Goal: Transaction & Acquisition: Purchase product/service

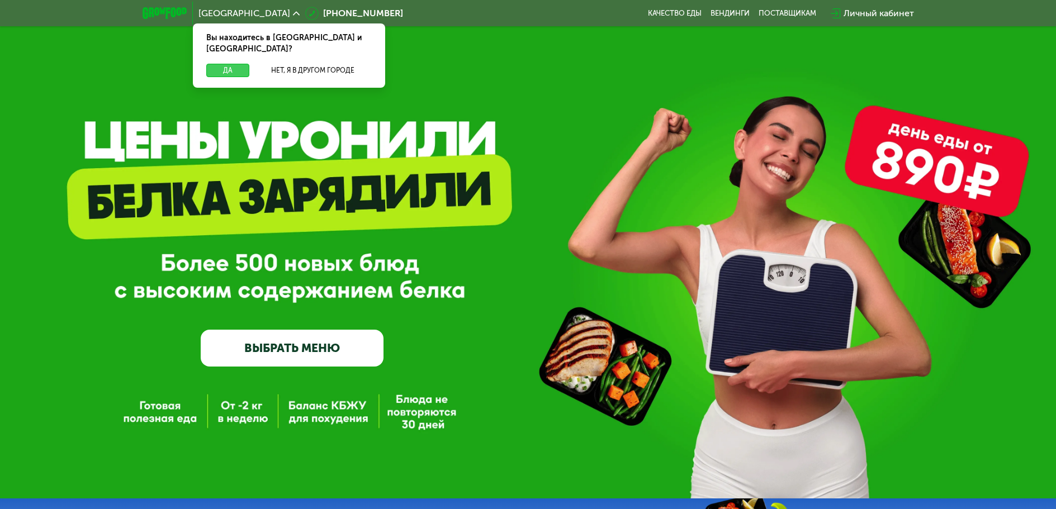
click at [231, 64] on button "Да" at bounding box center [227, 70] width 43 height 13
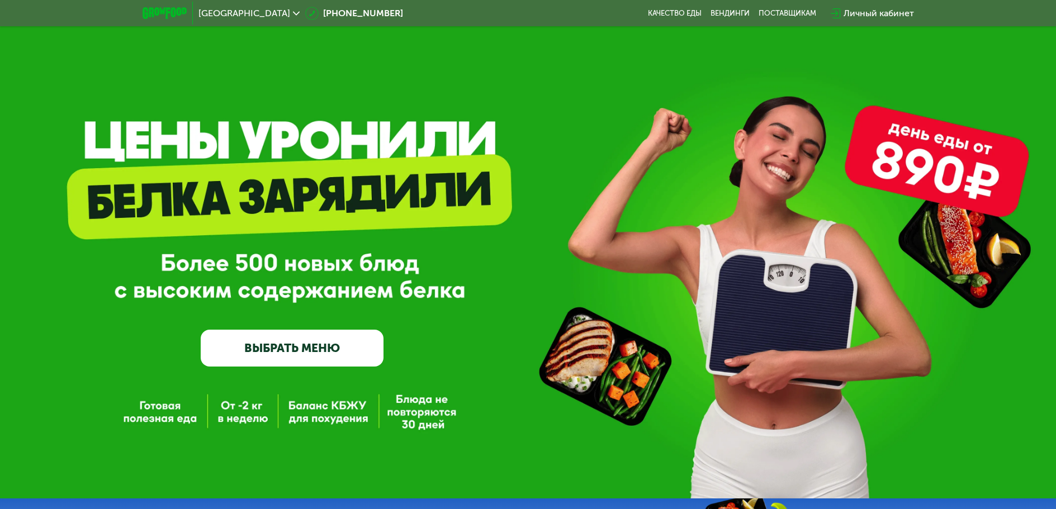
click at [301, 348] on link "ВЫБРАТЬ МЕНЮ" at bounding box center [292, 348] width 183 height 37
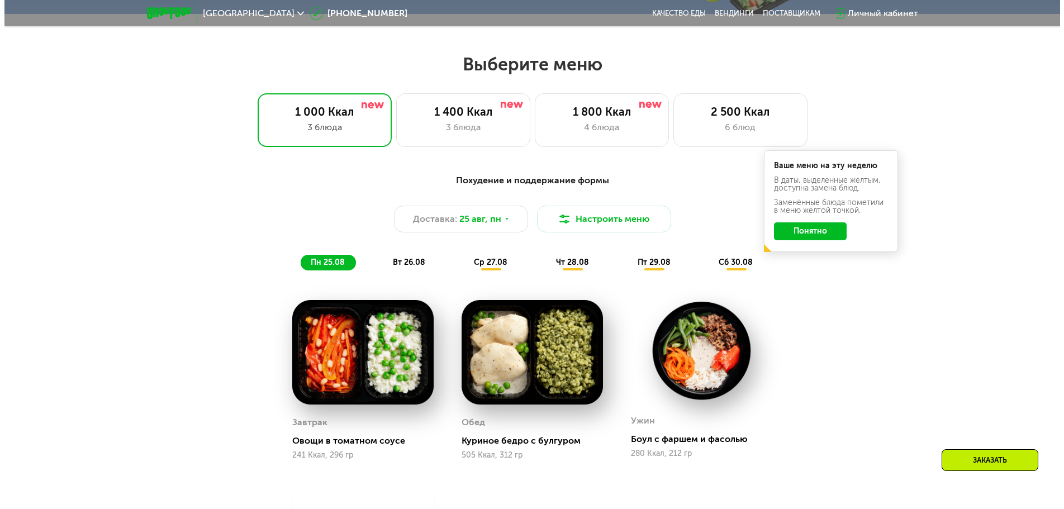
scroll to position [599, 0]
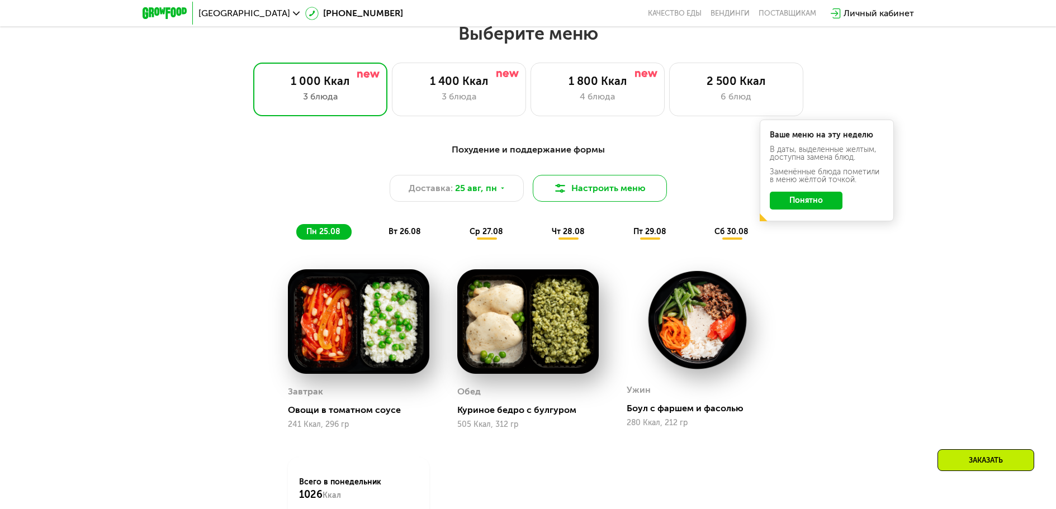
click at [587, 194] on button "Настроить меню" at bounding box center [600, 188] width 134 height 27
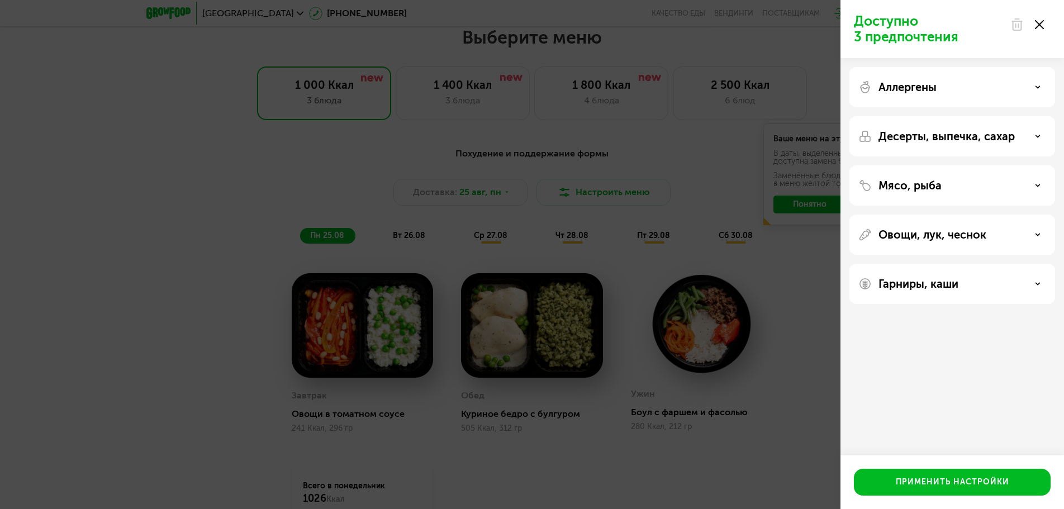
click at [1039, 86] on icon at bounding box center [1038, 87] width 6 height 6
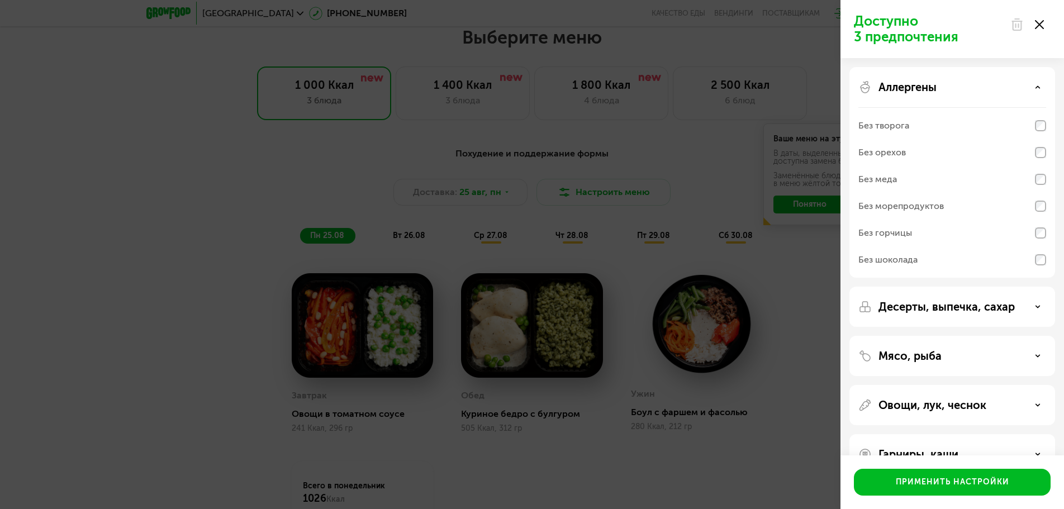
click at [1033, 87] on div "Аллергены" at bounding box center [952, 86] width 188 height 13
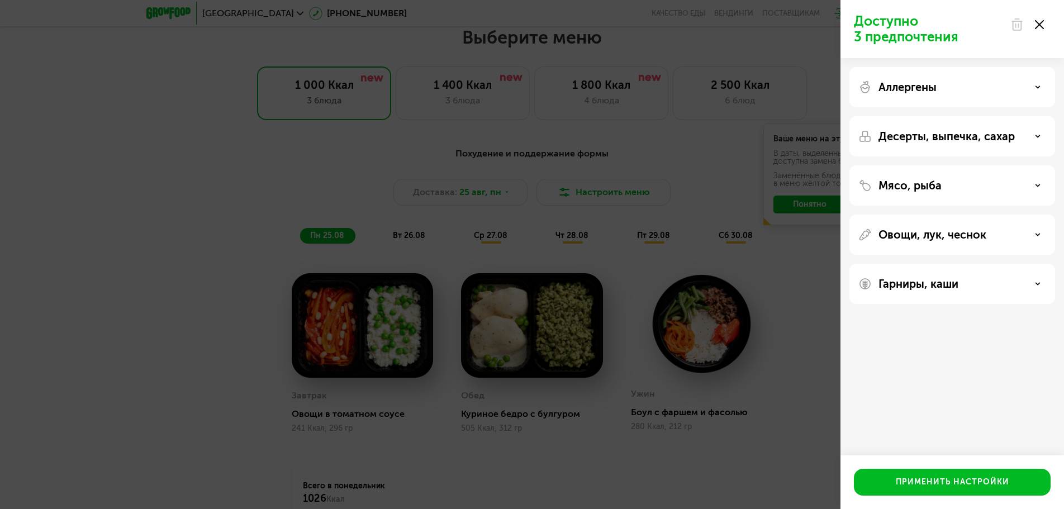
click at [1003, 139] on p "Десерты, выпечка, сахар" at bounding box center [947, 136] width 136 height 13
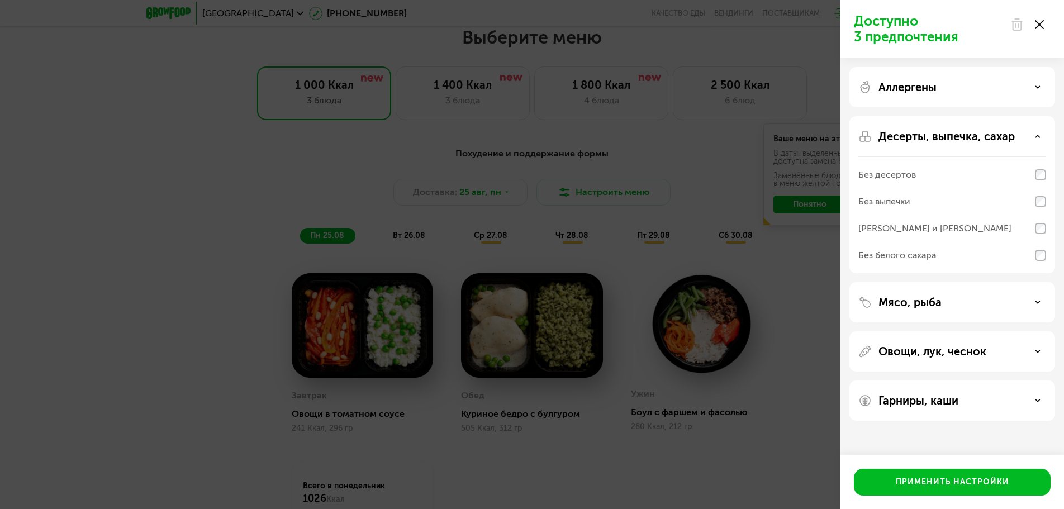
click at [1003, 139] on p "Десерты, выпечка, сахар" at bounding box center [947, 136] width 136 height 13
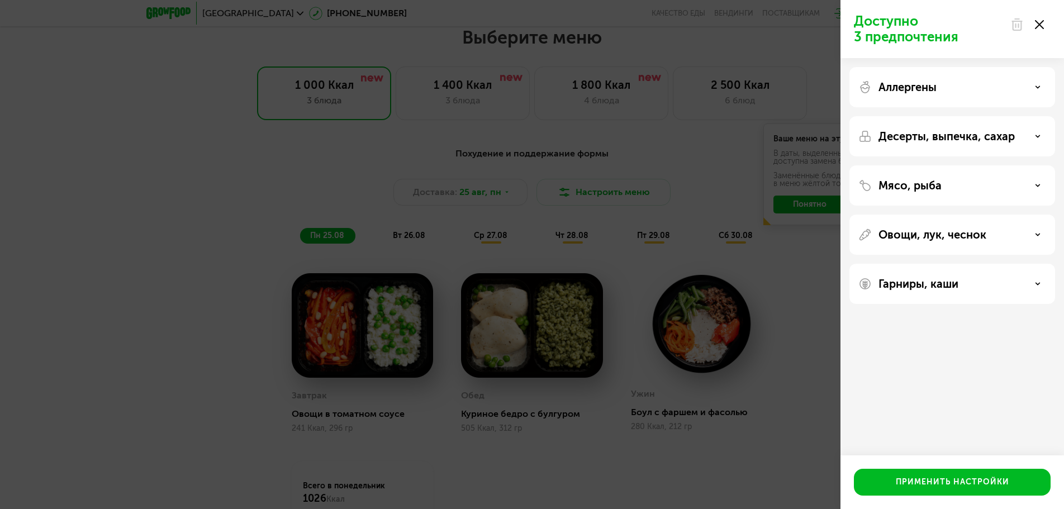
click at [967, 183] on div "Мясо, рыба" at bounding box center [952, 185] width 188 height 13
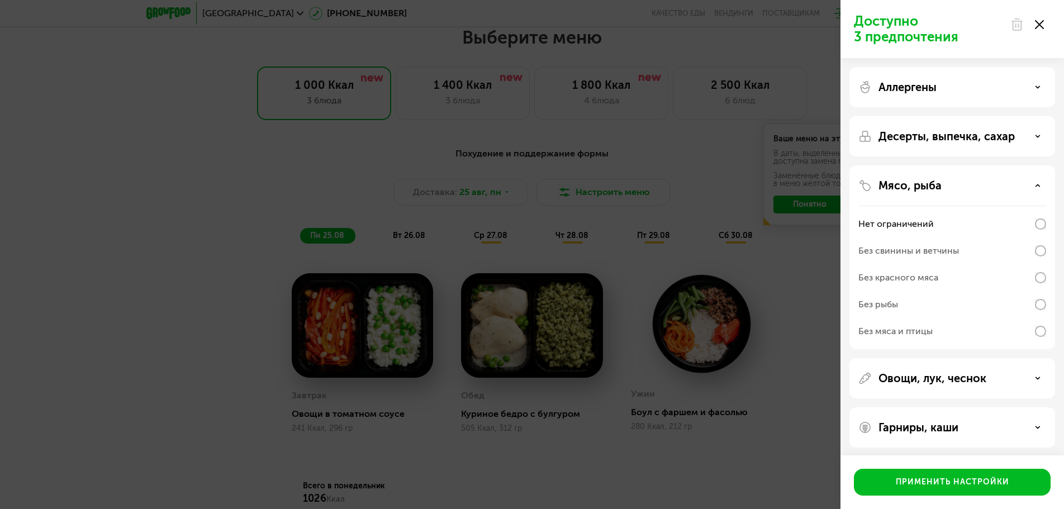
click at [943, 186] on div "Мясо, рыба" at bounding box center [952, 185] width 188 height 13
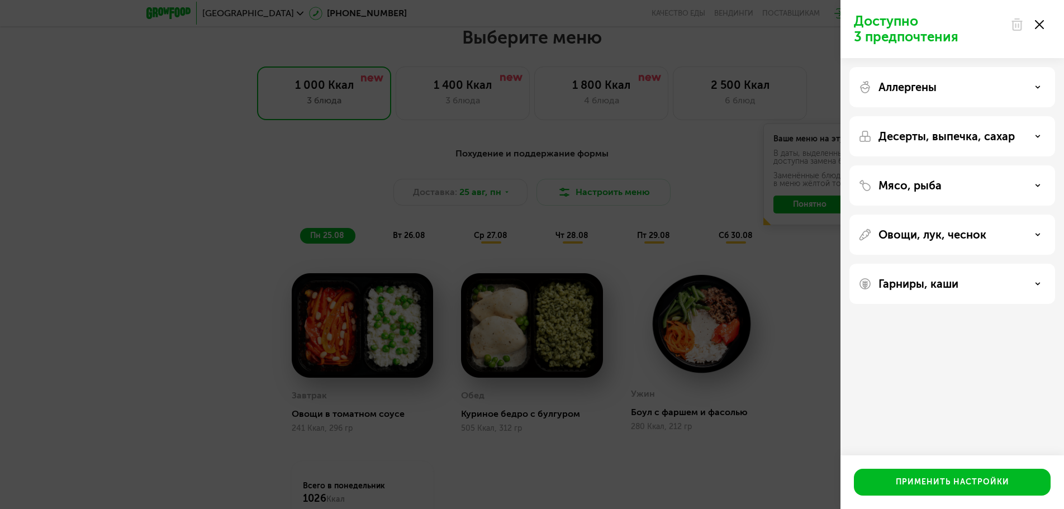
click at [930, 234] on p "Овощи, лук, чеснок" at bounding box center [933, 234] width 108 height 13
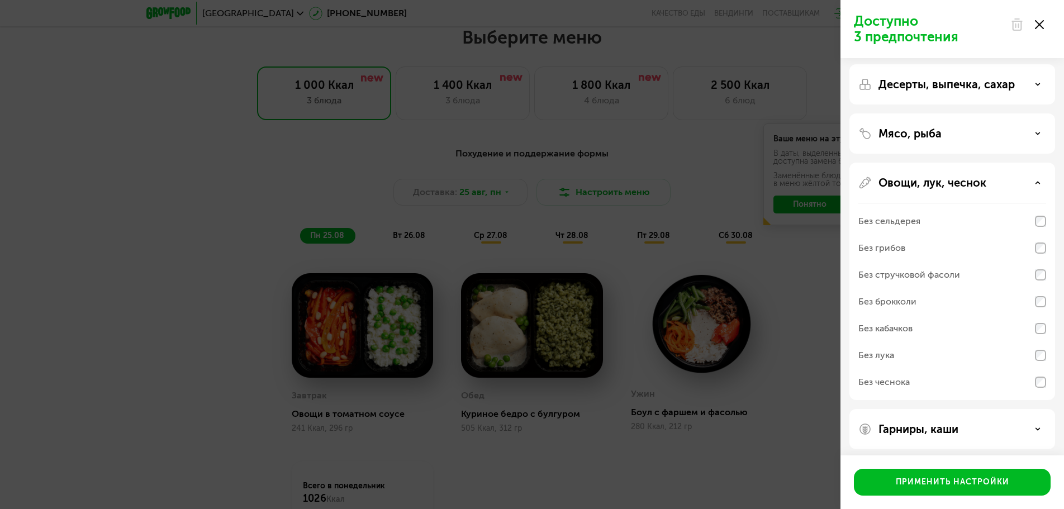
scroll to position [56, 0]
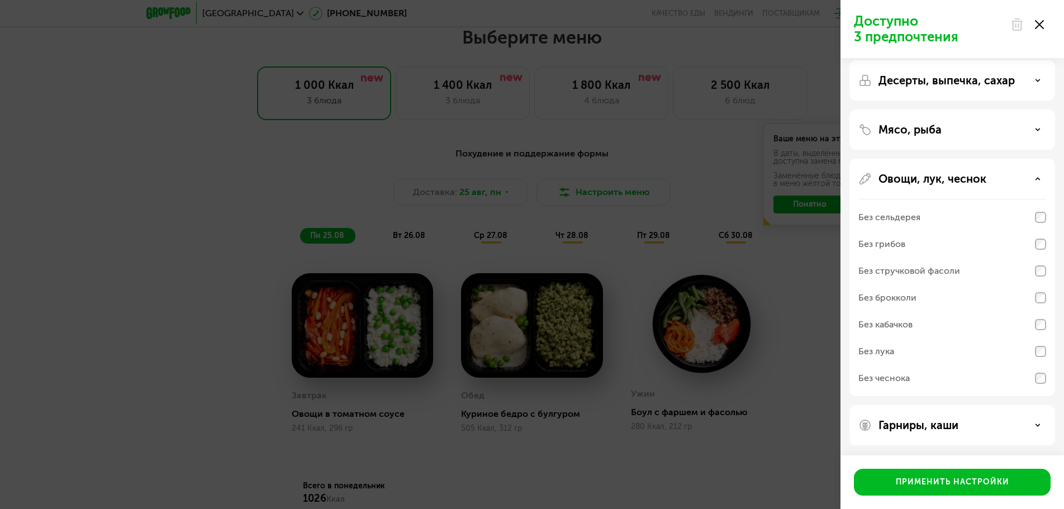
click at [915, 182] on p "Овощи, лук, чеснок" at bounding box center [933, 178] width 108 height 13
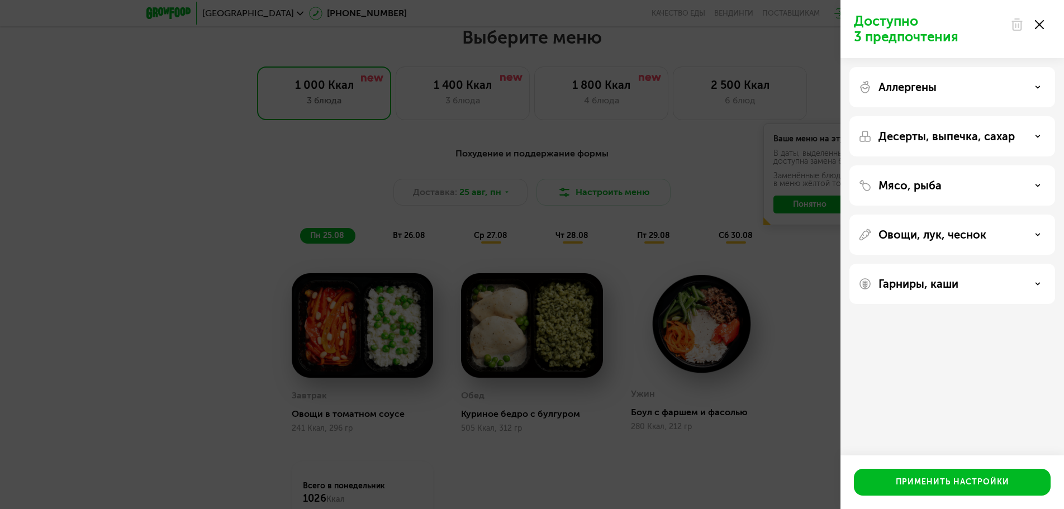
scroll to position [0, 0]
click at [933, 290] on p "Гарниры, каши" at bounding box center [919, 283] width 80 height 13
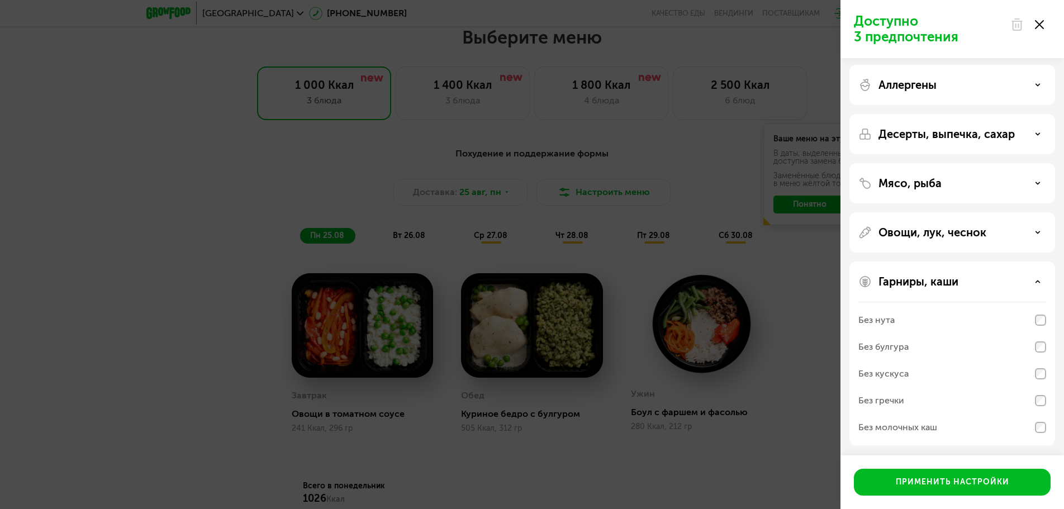
scroll to position [3, 0]
click at [994, 281] on div "Гарниры, каши" at bounding box center [952, 280] width 188 height 13
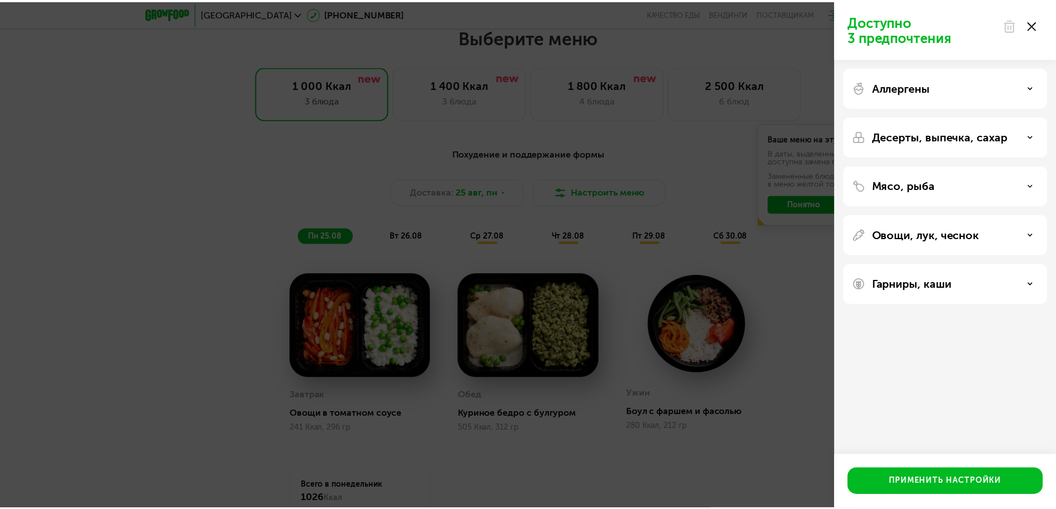
scroll to position [0, 0]
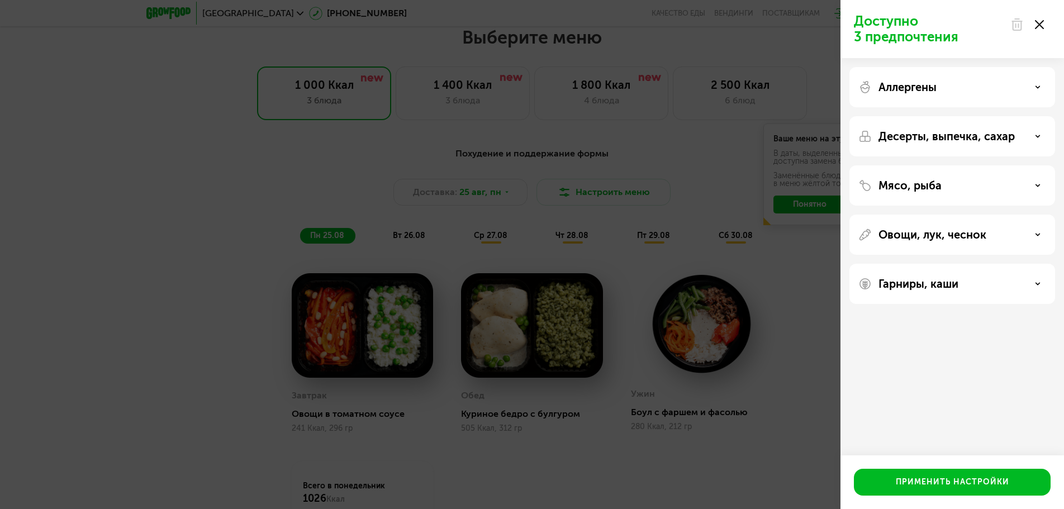
click at [725, 133] on div "Доступно 3 предпочтения Аллергены Десерты, выпечка, сахар Мясо, рыба Овощи, лук…" at bounding box center [532, 254] width 1064 height 509
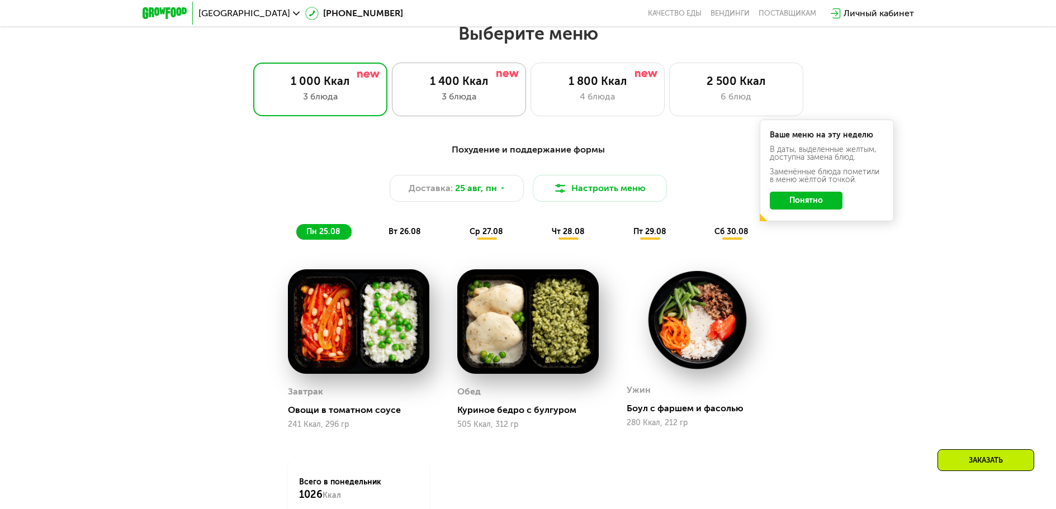
click at [446, 88] on div "1 400 Ккал" at bounding box center [459, 80] width 111 height 13
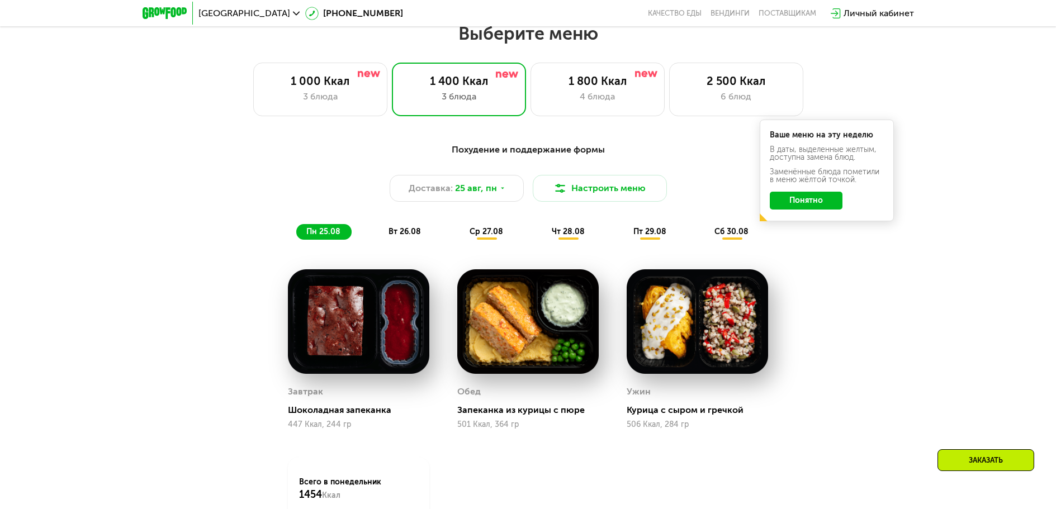
click at [817, 206] on button "Понятно" at bounding box center [806, 201] width 73 height 18
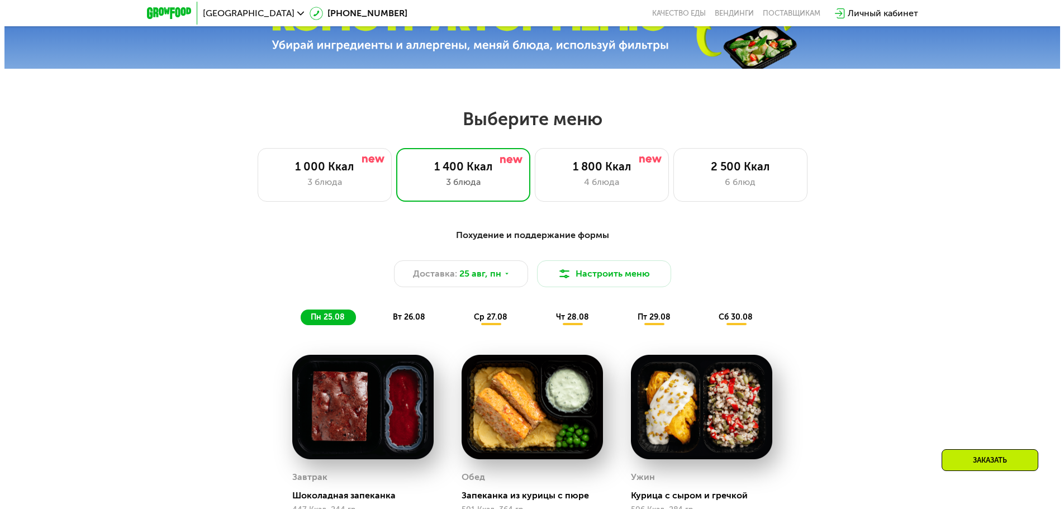
scroll to position [487, 0]
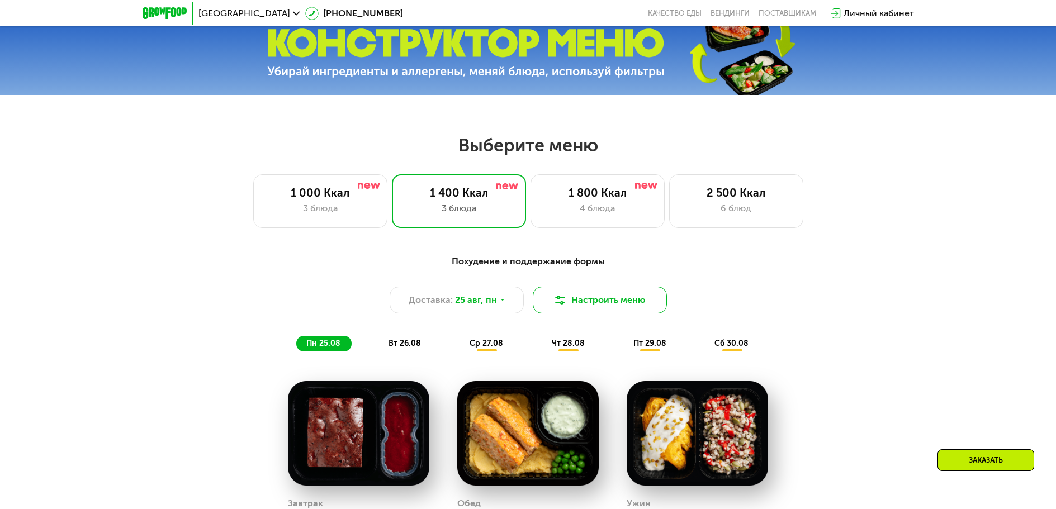
click at [586, 300] on button "Настроить меню" at bounding box center [600, 300] width 134 height 27
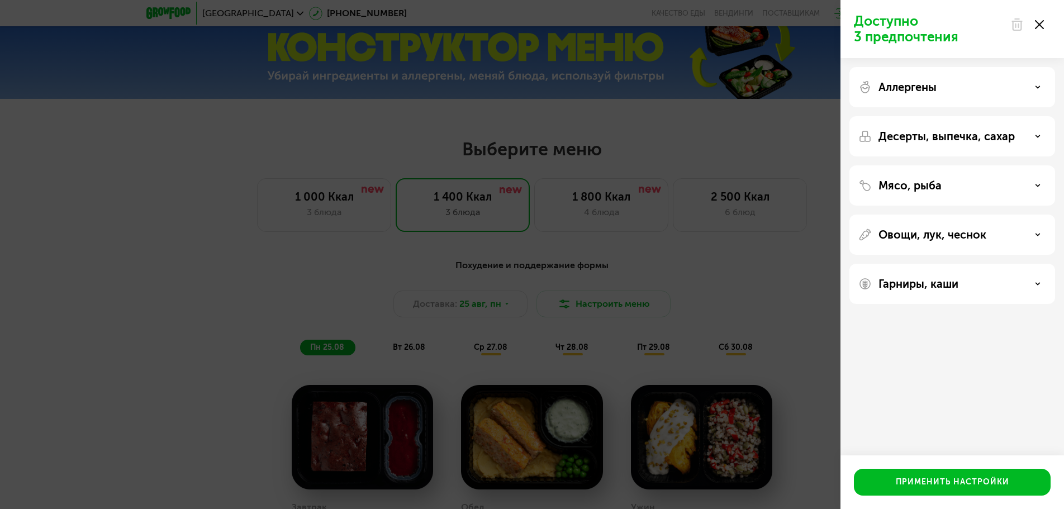
click at [890, 91] on p "Аллергены" at bounding box center [908, 86] width 58 height 13
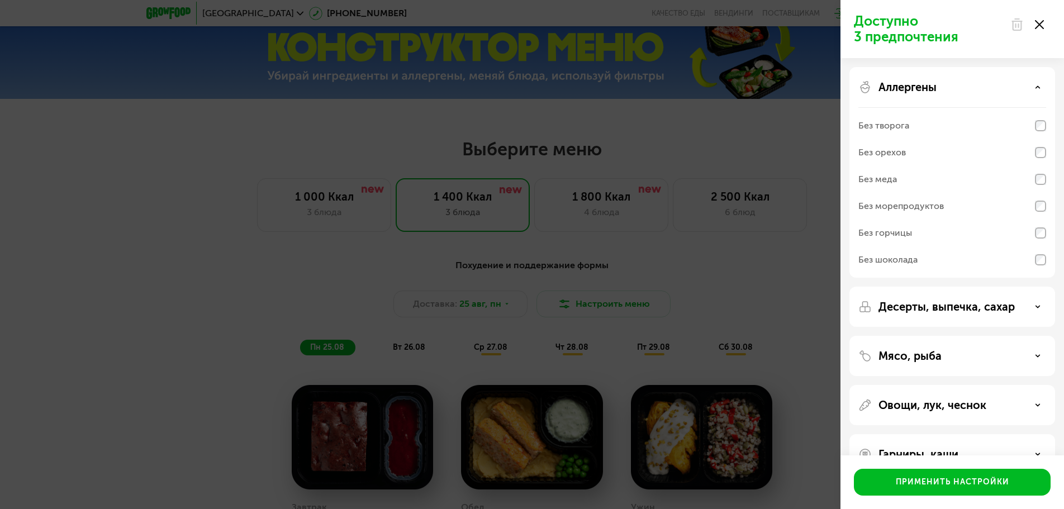
click at [901, 81] on p "Аллергены" at bounding box center [908, 86] width 58 height 13
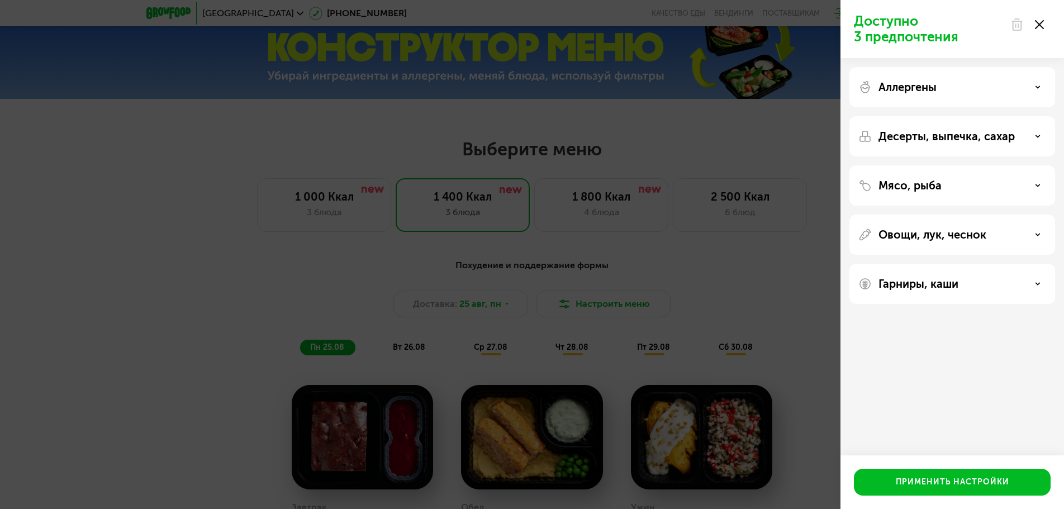
click at [908, 85] on p "Аллергены" at bounding box center [908, 86] width 58 height 13
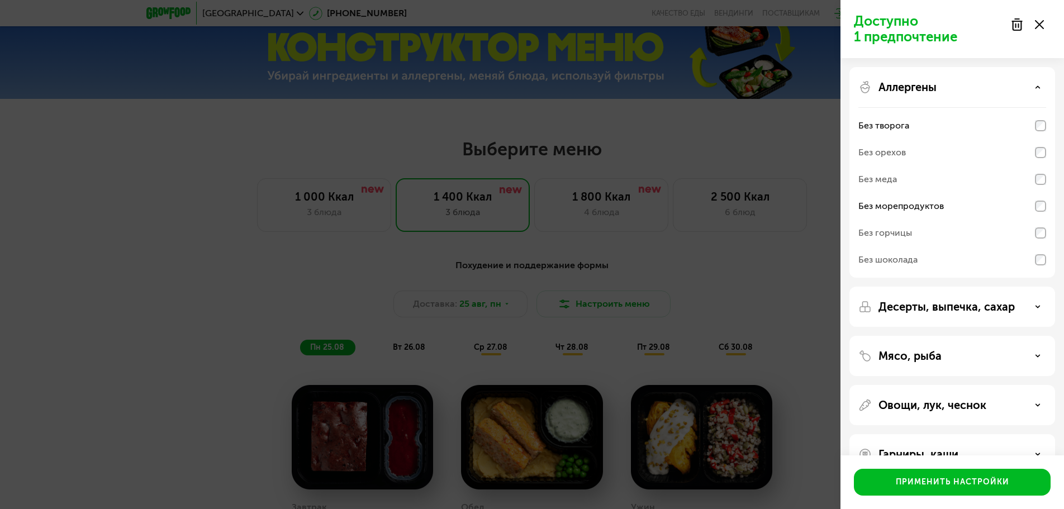
click at [928, 246] on div "Без горчицы" at bounding box center [952, 259] width 188 height 27
click at [1015, 89] on div "Аллергены" at bounding box center [952, 86] width 188 height 13
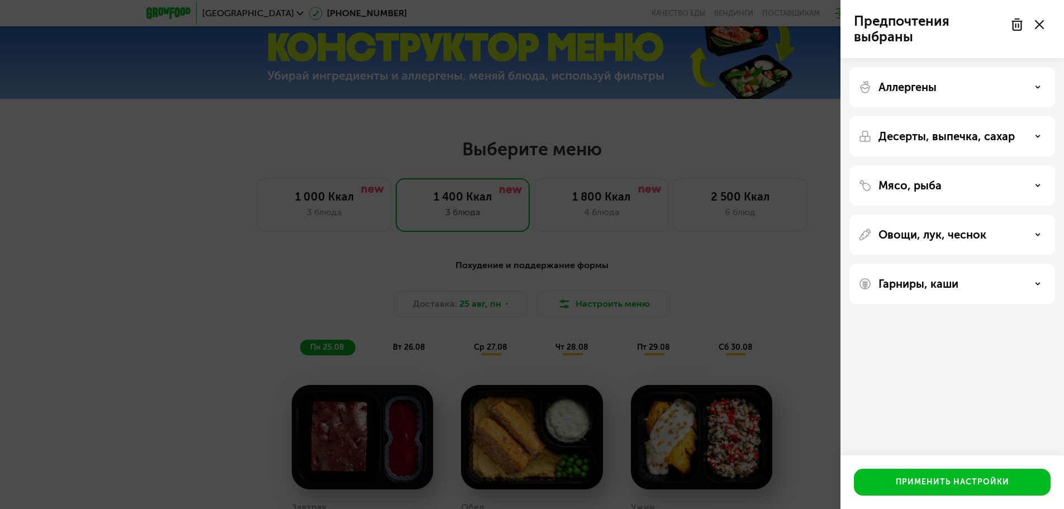
click at [951, 137] on p "Десерты, выпечка, сахар" at bounding box center [947, 136] width 136 height 13
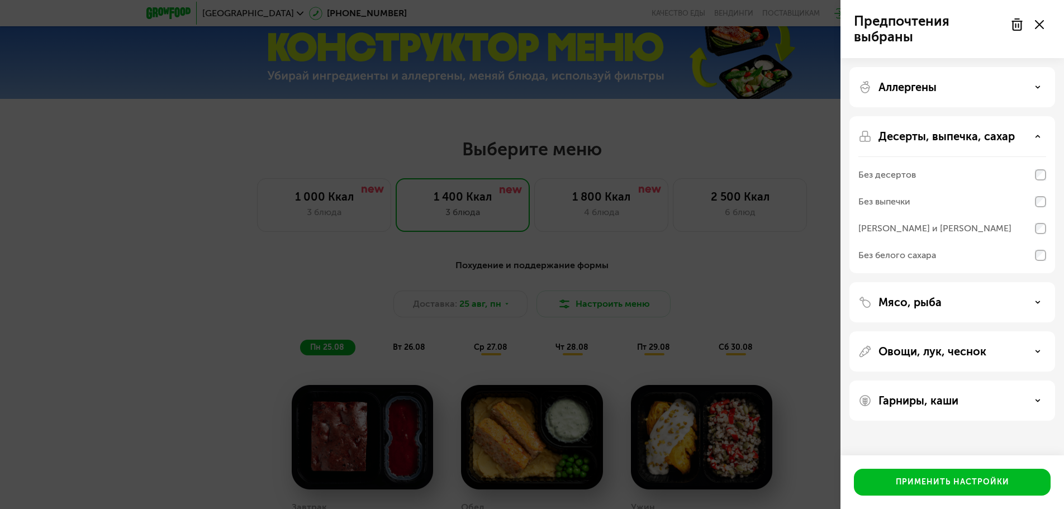
click at [958, 140] on p "Десерты, выпечка, сахар" at bounding box center [947, 136] width 136 height 13
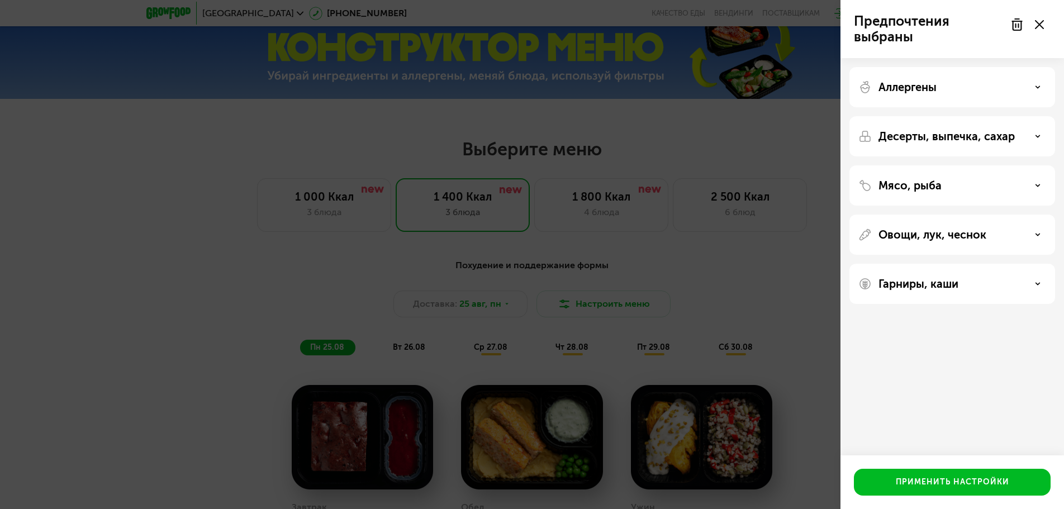
click at [942, 187] on div "Мясо, рыба" at bounding box center [952, 185] width 188 height 13
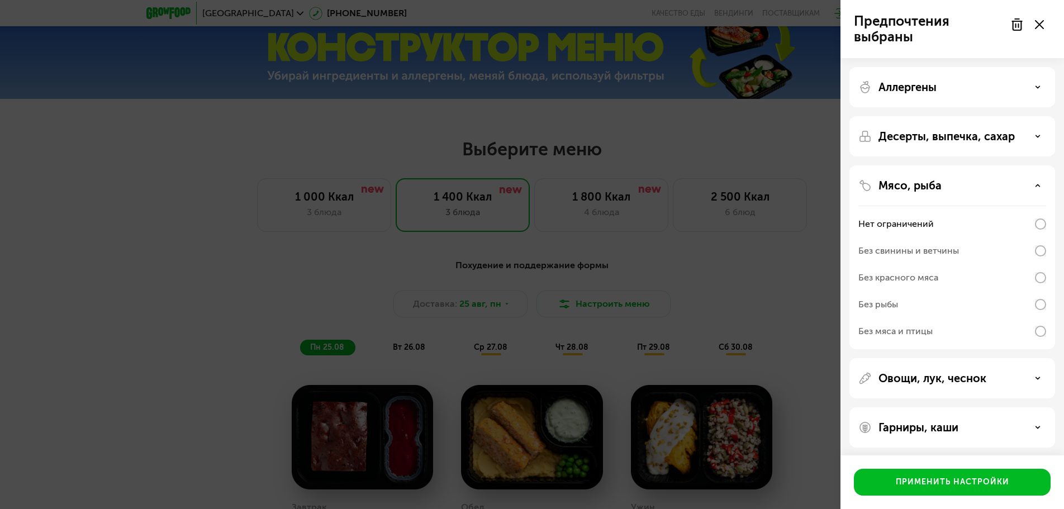
click at [984, 318] on div "Без рыбы" at bounding box center [952, 331] width 188 height 27
click at [886, 306] on div "Без рыбы" at bounding box center [878, 304] width 40 height 13
click at [897, 307] on div "Без рыбы" at bounding box center [878, 304] width 40 height 13
click at [953, 184] on div "Мясо, рыба" at bounding box center [952, 185] width 188 height 13
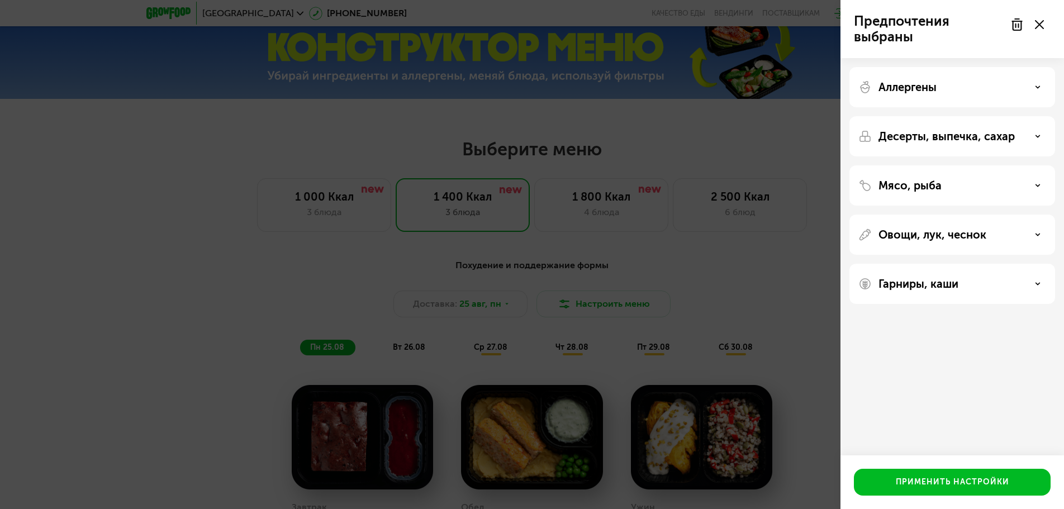
click at [943, 234] on p "Овощи, лук, чеснок" at bounding box center [933, 234] width 108 height 13
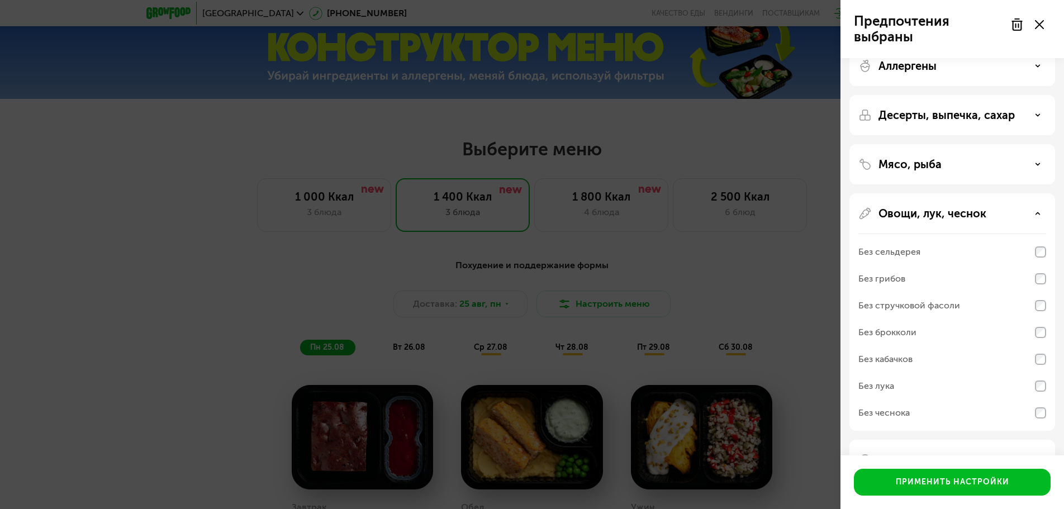
scroll to position [57, 0]
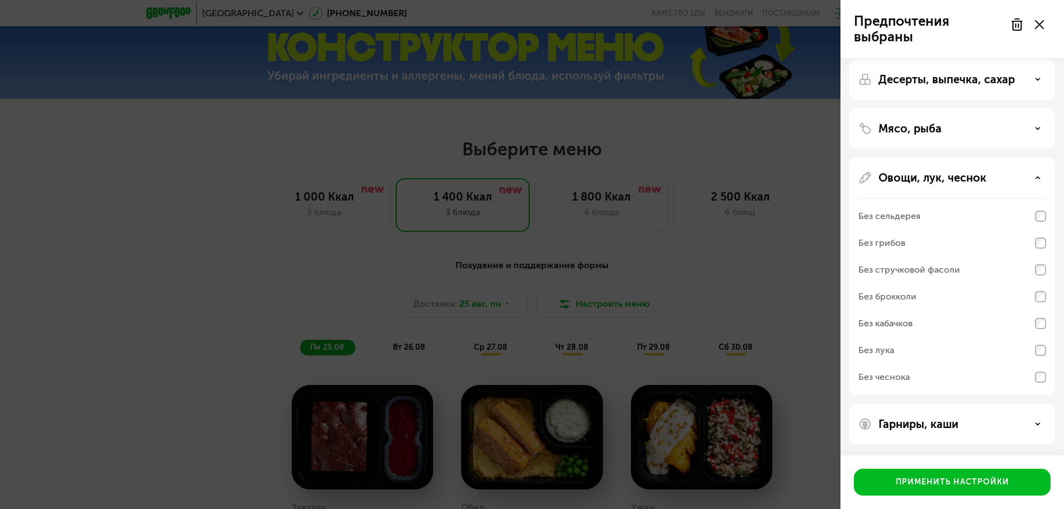
click at [900, 243] on div "Без грибов" at bounding box center [881, 242] width 47 height 13
click at [1028, 257] on div "Без грибов" at bounding box center [952, 270] width 188 height 27
click at [1023, 257] on div "Без грибов" at bounding box center [952, 270] width 188 height 27
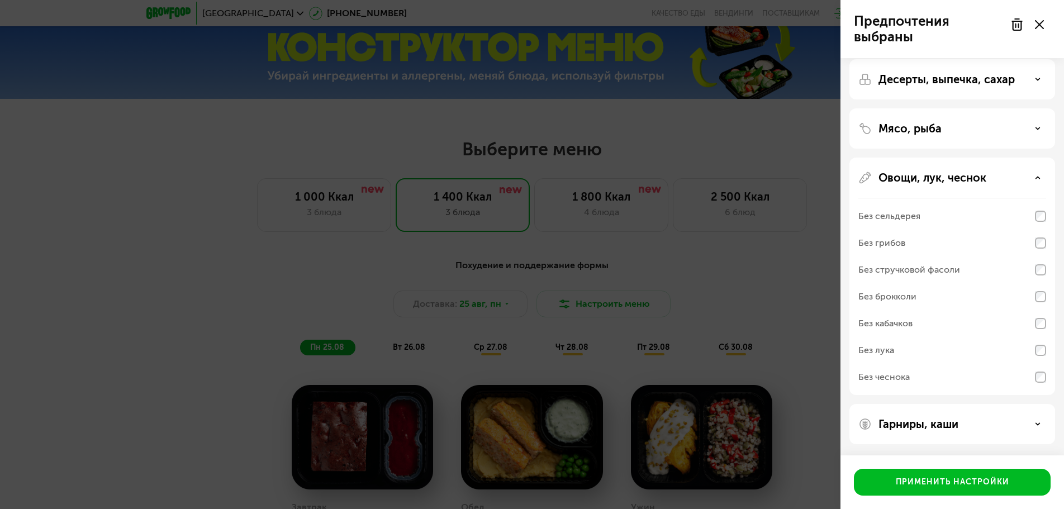
click at [1023, 257] on div "Без грибов" at bounding box center [952, 270] width 188 height 27
click at [1007, 257] on div "Без грибов" at bounding box center [952, 270] width 188 height 27
click at [971, 257] on div "Без грибов" at bounding box center [952, 270] width 188 height 27
click at [901, 246] on div "Без грибов" at bounding box center [881, 242] width 47 height 13
click at [897, 244] on div "Без грибов" at bounding box center [881, 242] width 47 height 13
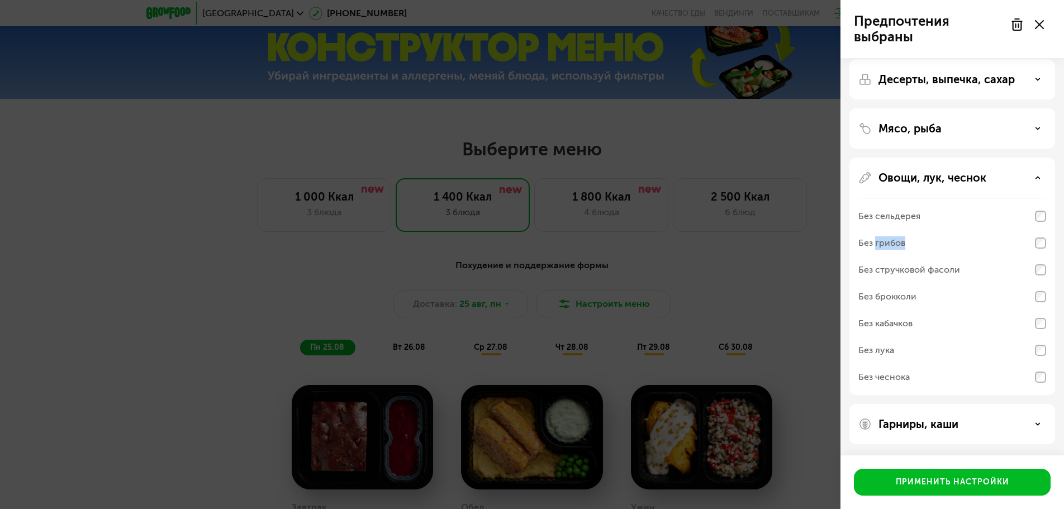
click at [897, 244] on div "Без грибов" at bounding box center [881, 242] width 47 height 13
click at [898, 244] on div "Без грибов" at bounding box center [881, 242] width 47 height 13
click at [910, 257] on div "Без грибов" at bounding box center [952, 270] width 188 height 27
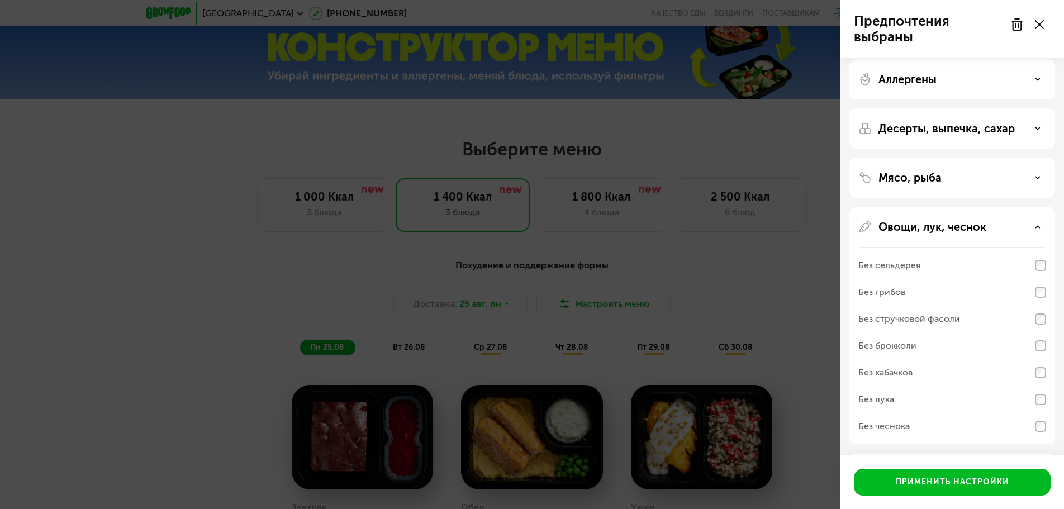
scroll to position [0, 0]
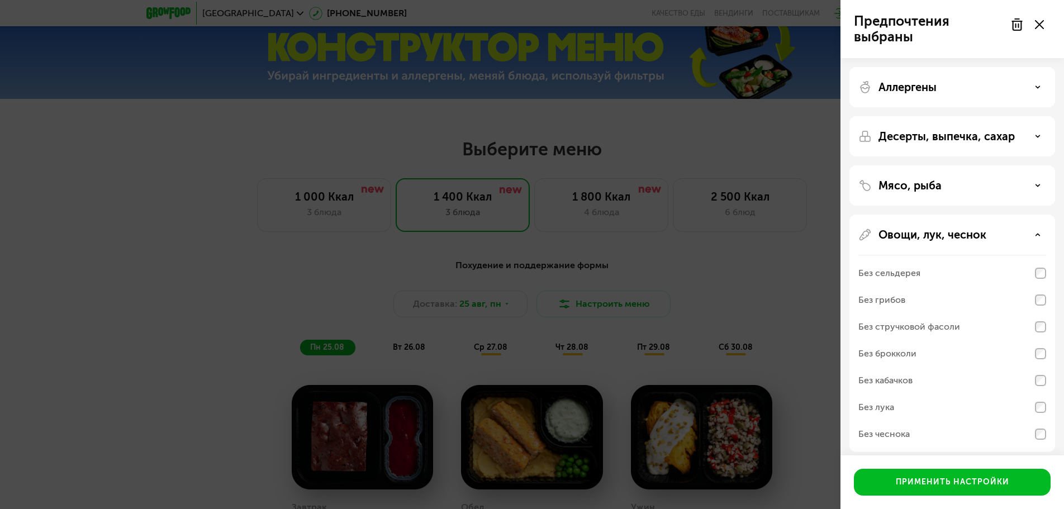
click at [937, 80] on p "Аллергены" at bounding box center [908, 86] width 58 height 13
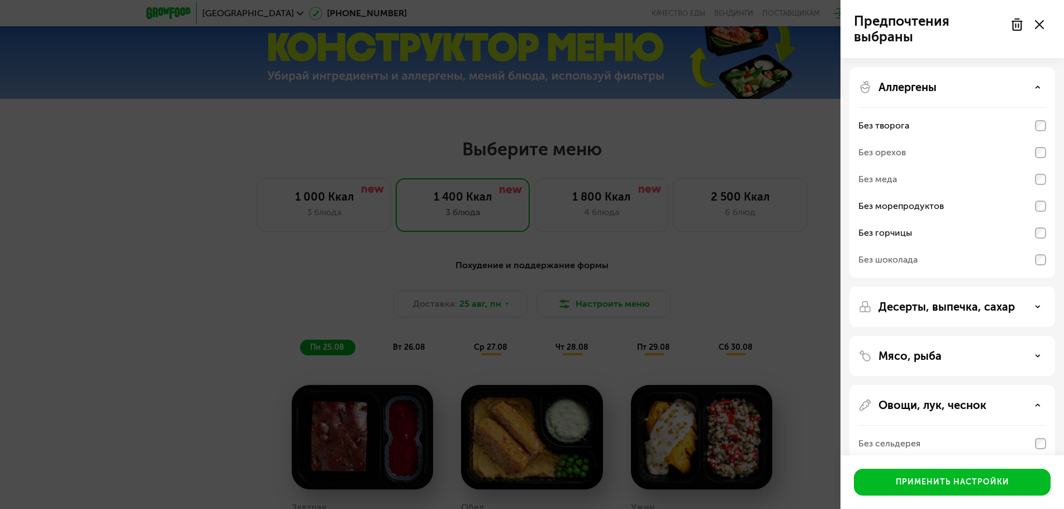
click at [921, 205] on div "Без морепродуктов" at bounding box center [901, 206] width 86 height 13
click at [921, 231] on div "Без горчицы" at bounding box center [952, 233] width 188 height 27
click at [935, 360] on p "Мясо, рыба" at bounding box center [910, 355] width 63 height 13
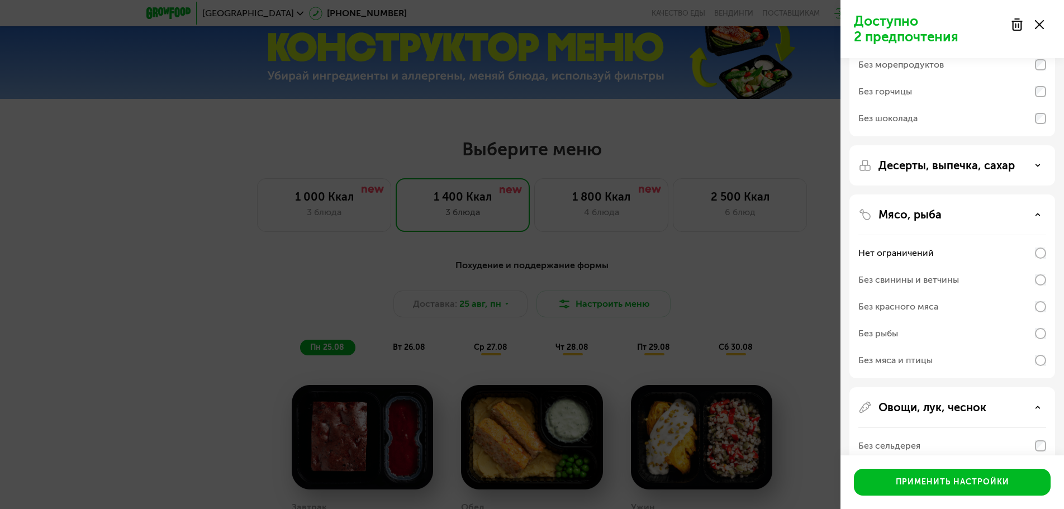
scroll to position [224, 0]
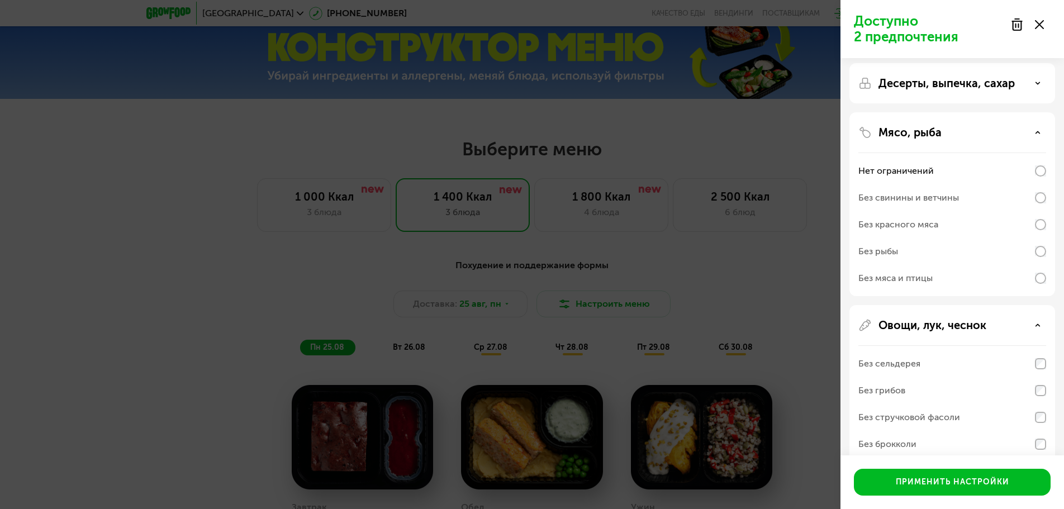
click at [933, 253] on div "Без рыбы" at bounding box center [952, 251] width 188 height 27
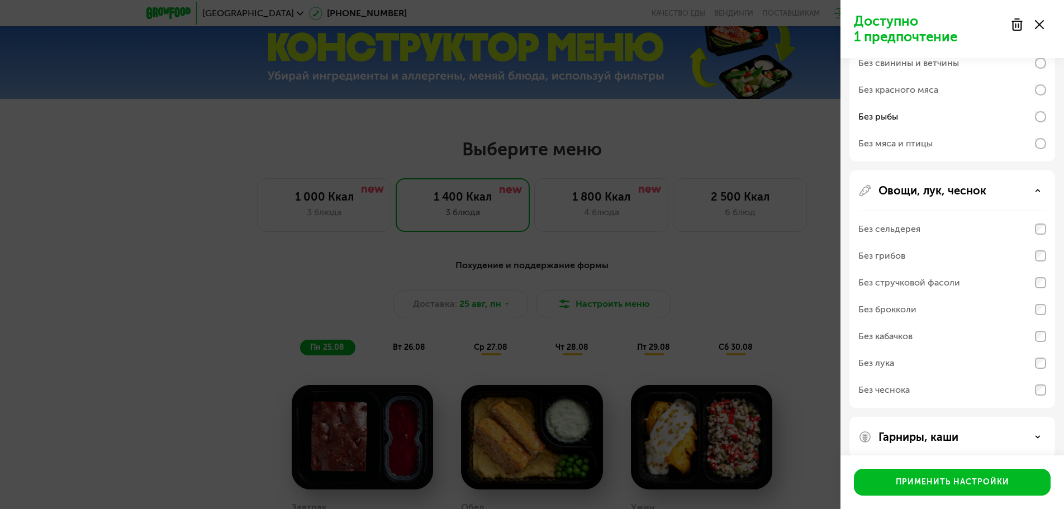
scroll to position [371, 0]
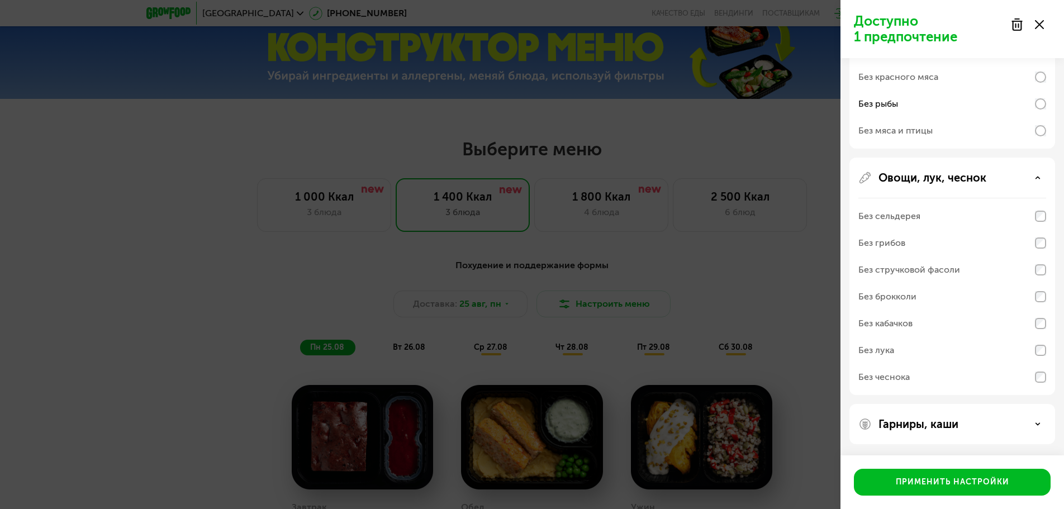
click at [909, 244] on div "Без грибов" at bounding box center [952, 243] width 188 height 27
click at [918, 213] on div "Без сельдерея" at bounding box center [889, 216] width 62 height 13
click at [941, 274] on div "Без стручковой фасоли" at bounding box center [909, 269] width 102 height 13
click at [902, 299] on div "Без брокколи" at bounding box center [887, 296] width 58 height 13
click at [896, 329] on div "Без кабачков" at bounding box center [885, 323] width 54 height 13
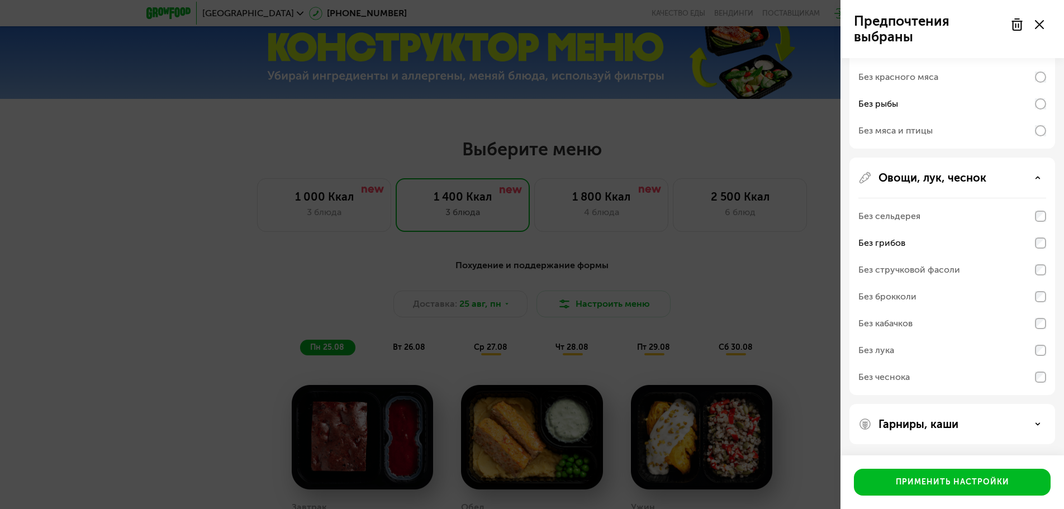
click at [887, 354] on div "Без лука" at bounding box center [876, 350] width 36 height 13
click at [886, 379] on div "Без чеснока" at bounding box center [883, 377] width 51 height 13
click at [889, 328] on div "Без сельдерея Без грибов Без стручковой фасоли Без брокколи Без кабачков Без лу…" at bounding box center [952, 296] width 188 height 197
click at [883, 271] on div "Без стручковой фасоли" at bounding box center [909, 269] width 102 height 13
click at [901, 241] on div "Без грибов" at bounding box center [881, 242] width 47 height 13
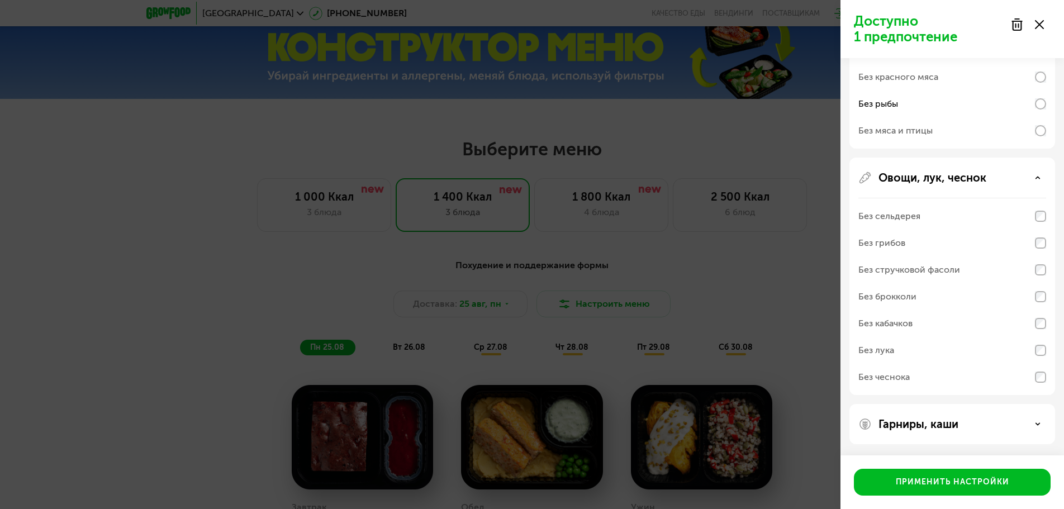
click at [947, 218] on div "Без сельдерея" at bounding box center [952, 216] width 188 height 27
click at [955, 239] on div "Без грибов" at bounding box center [952, 243] width 188 height 27
click at [977, 244] on div "Без грибов" at bounding box center [952, 243] width 188 height 27
click at [1006, 243] on div "Без грибов" at bounding box center [952, 243] width 188 height 27
click at [943, 426] on p "Гарниры, каши" at bounding box center [919, 423] width 80 height 13
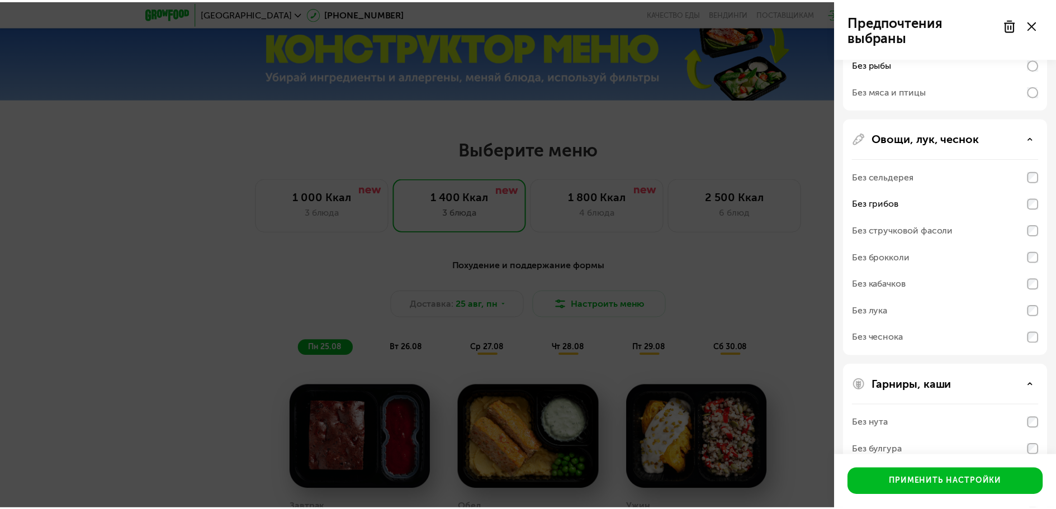
scroll to position [515, 0]
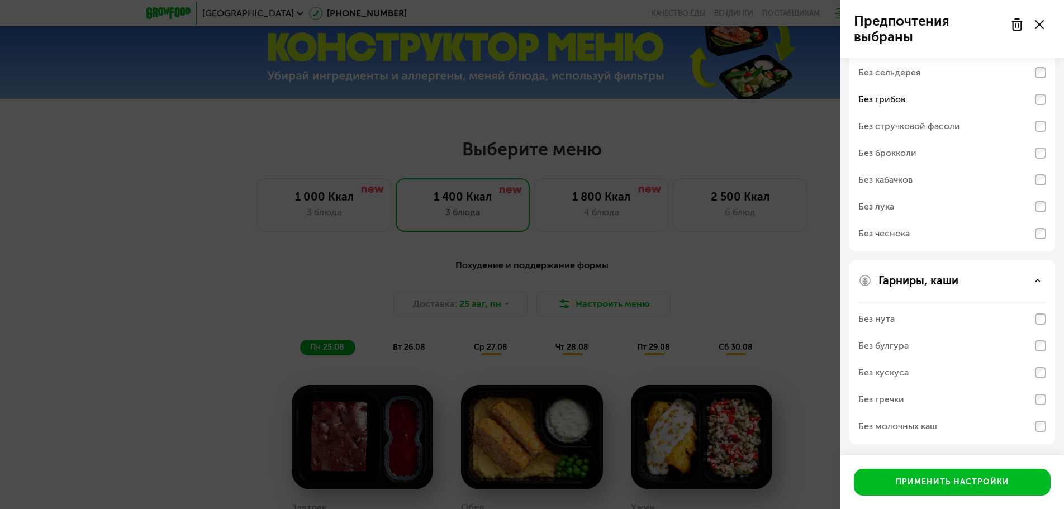
click at [946, 424] on div "Без молочных каш" at bounding box center [952, 426] width 188 height 27
click at [951, 486] on div "Применить настройки" at bounding box center [952, 482] width 113 height 11
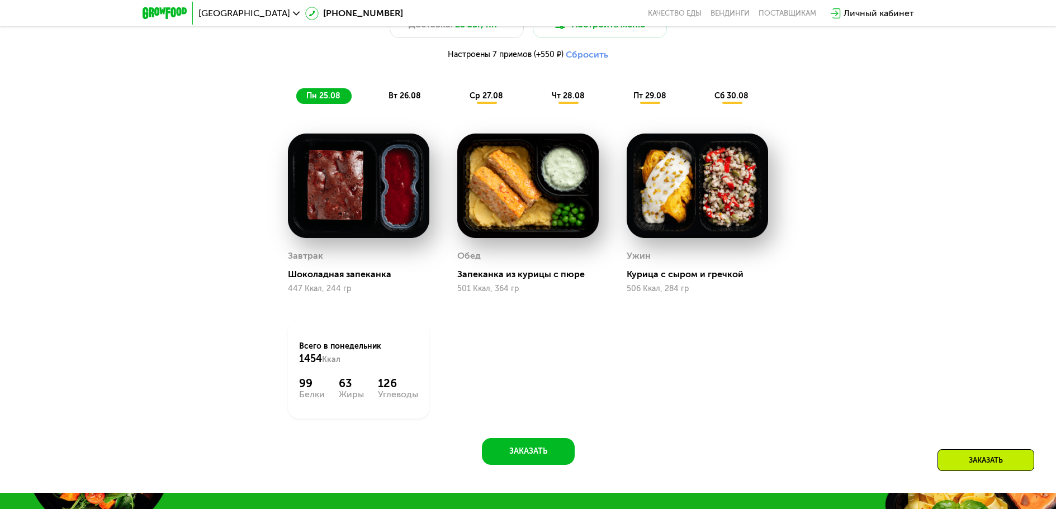
scroll to position [767, 0]
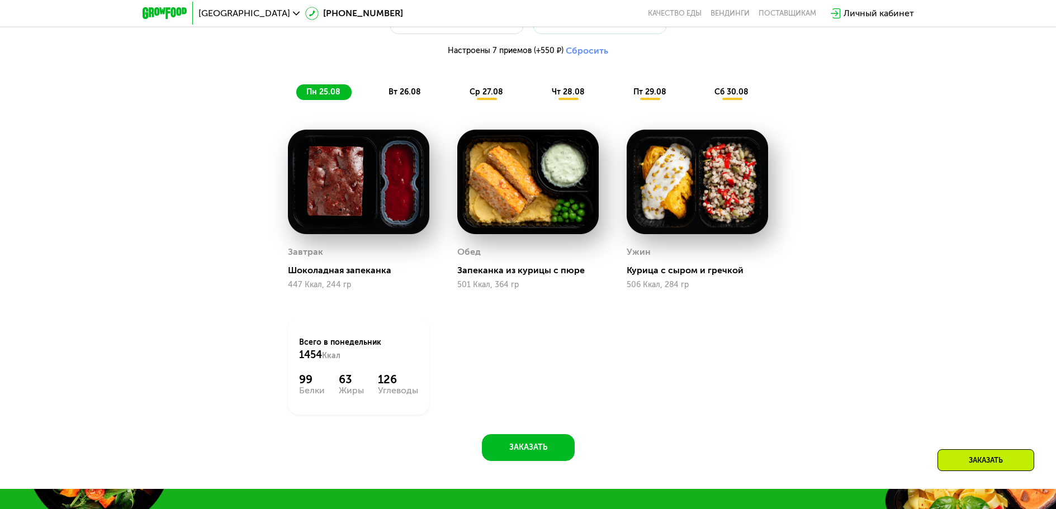
click at [402, 96] on span "вт 26.08" at bounding box center [404, 92] width 32 height 10
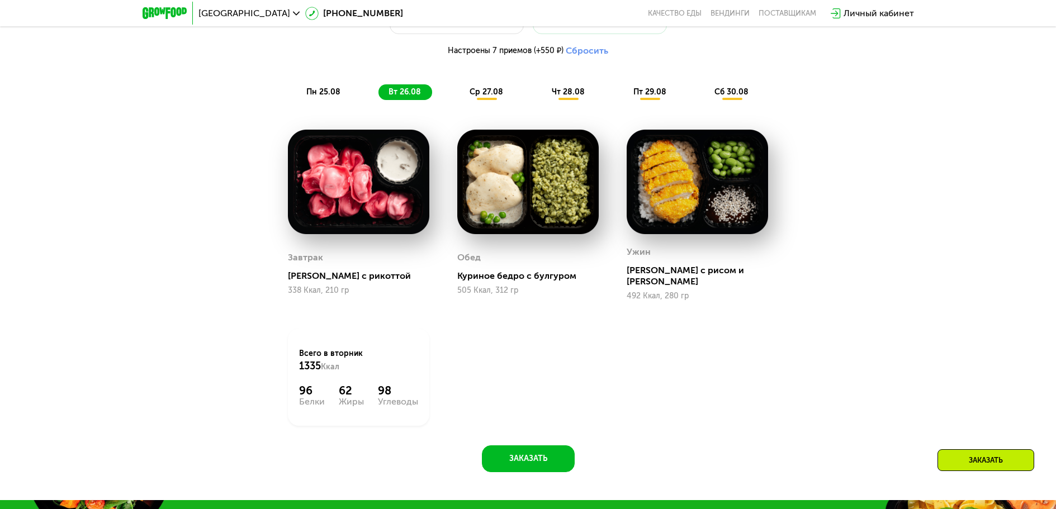
click at [478, 95] on span "ср 27.08" at bounding box center [486, 92] width 34 height 10
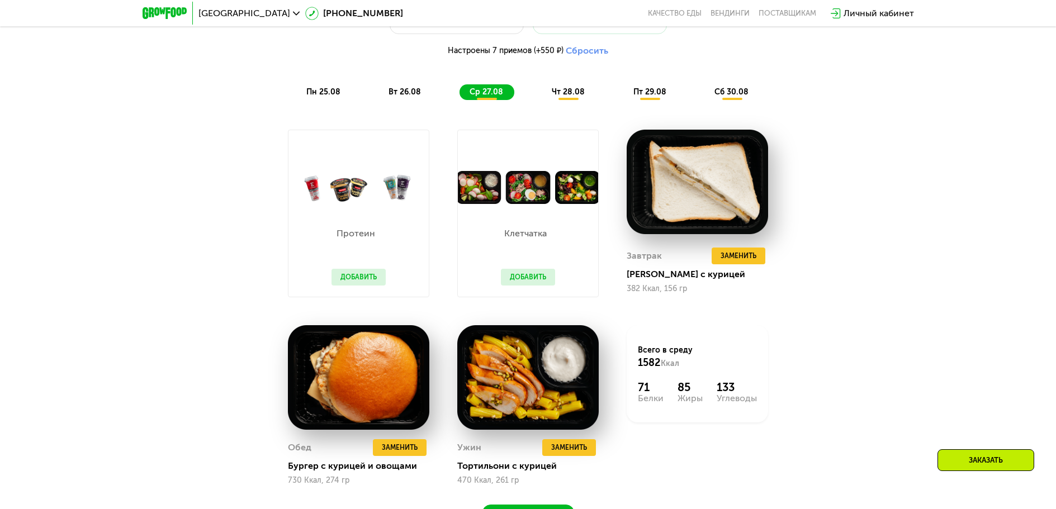
click at [571, 93] on span "чт 28.08" at bounding box center [568, 92] width 33 height 10
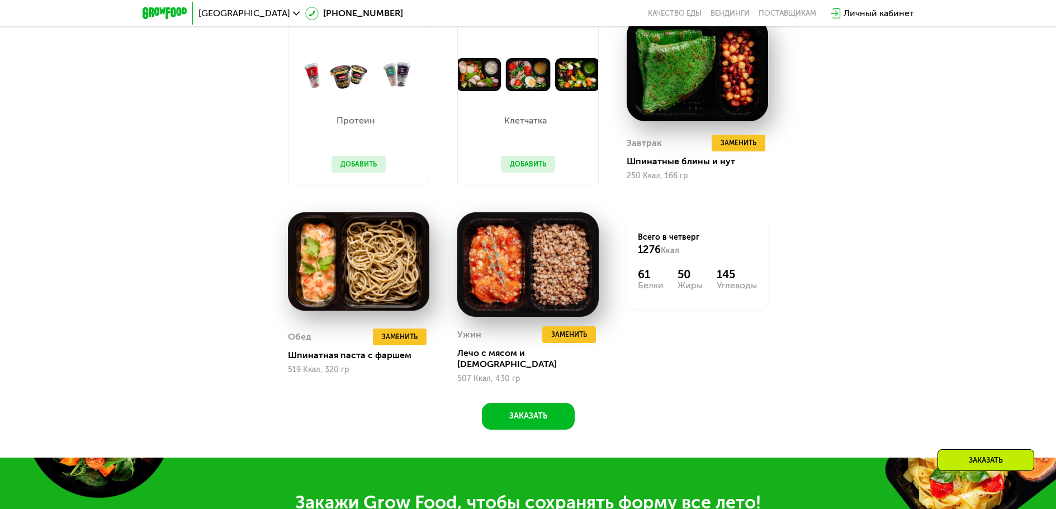
scroll to position [879, 0]
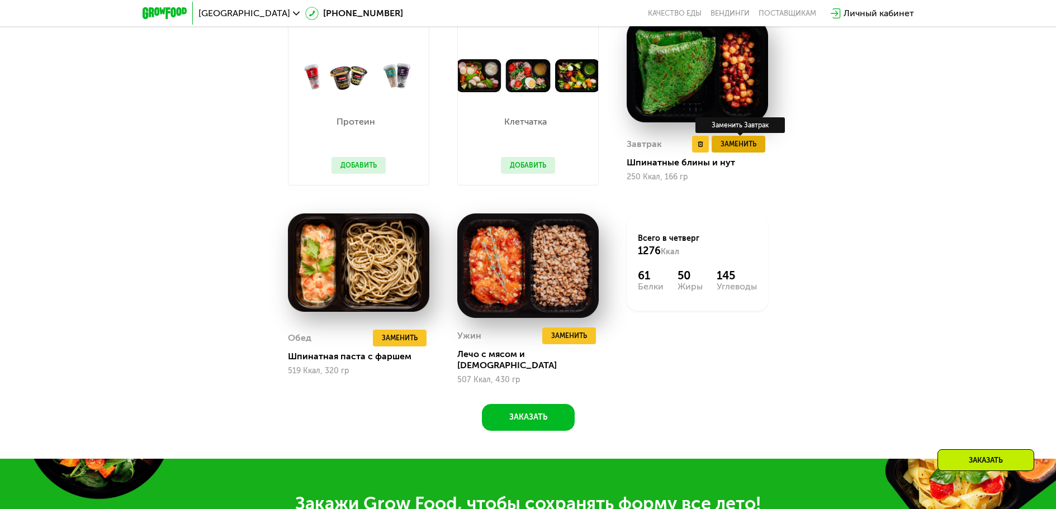
click at [739, 148] on span "Заменить" at bounding box center [738, 144] width 36 height 11
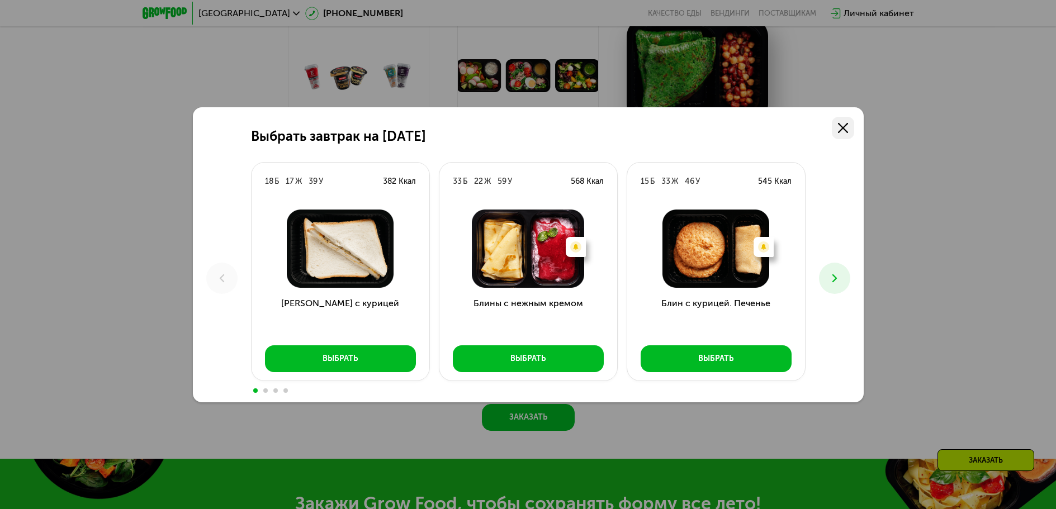
click at [848, 127] on link at bounding box center [843, 128] width 22 height 22
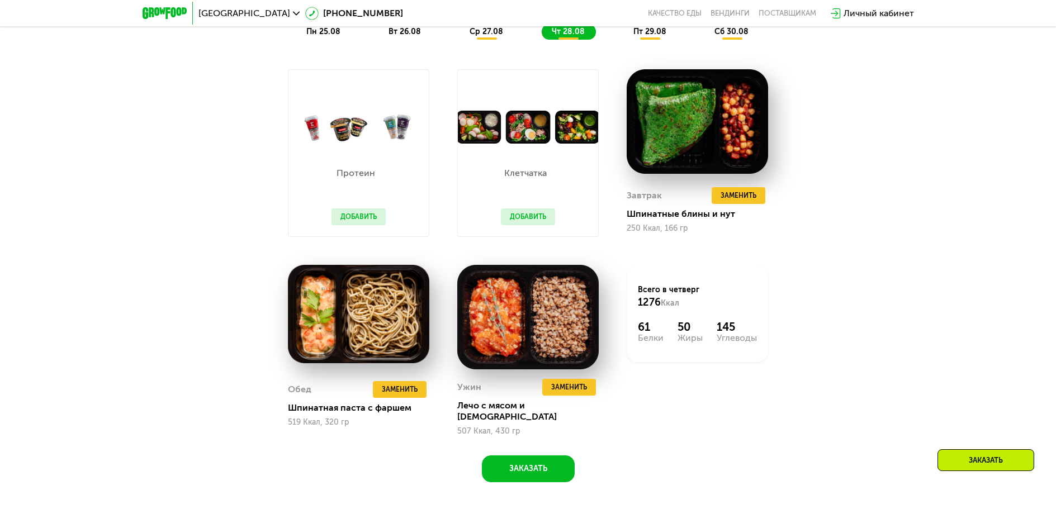
scroll to position [823, 0]
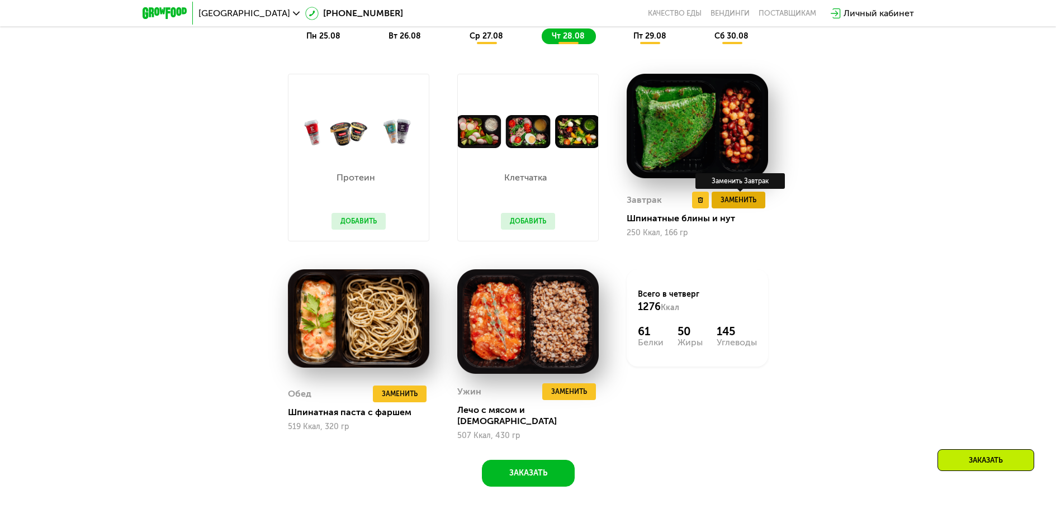
click at [732, 206] on span "Заменить" at bounding box center [738, 199] width 36 height 11
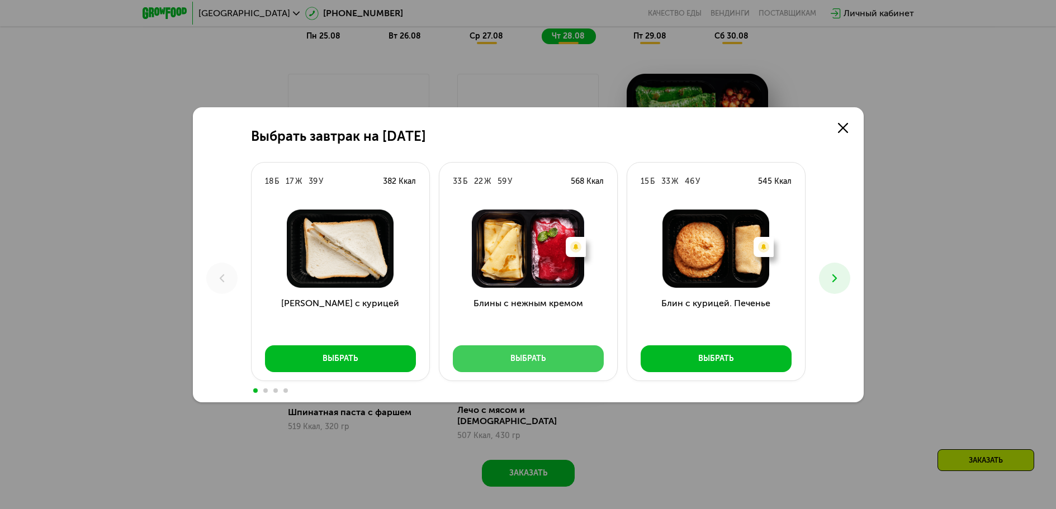
click at [535, 359] on div "Выбрать" at bounding box center [527, 358] width 35 height 11
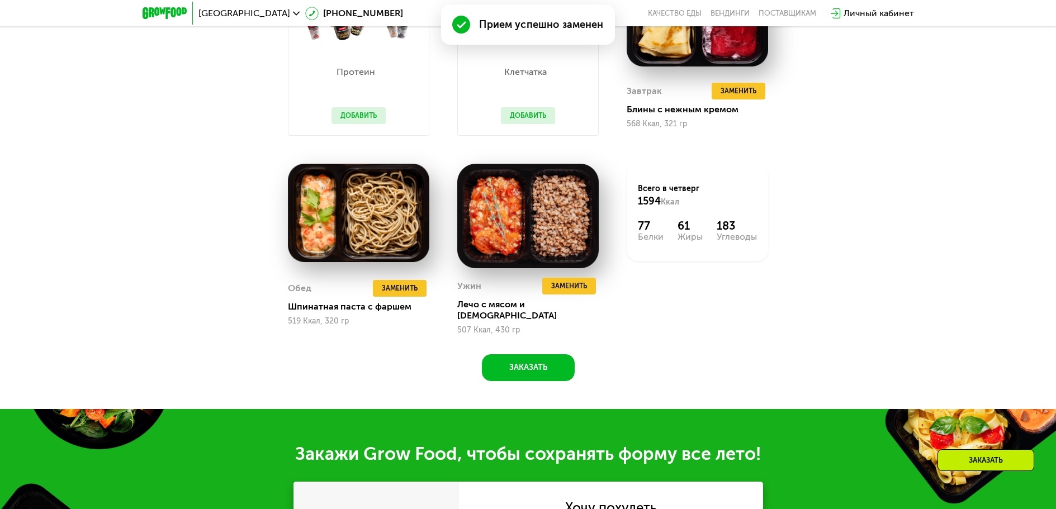
scroll to position [934, 0]
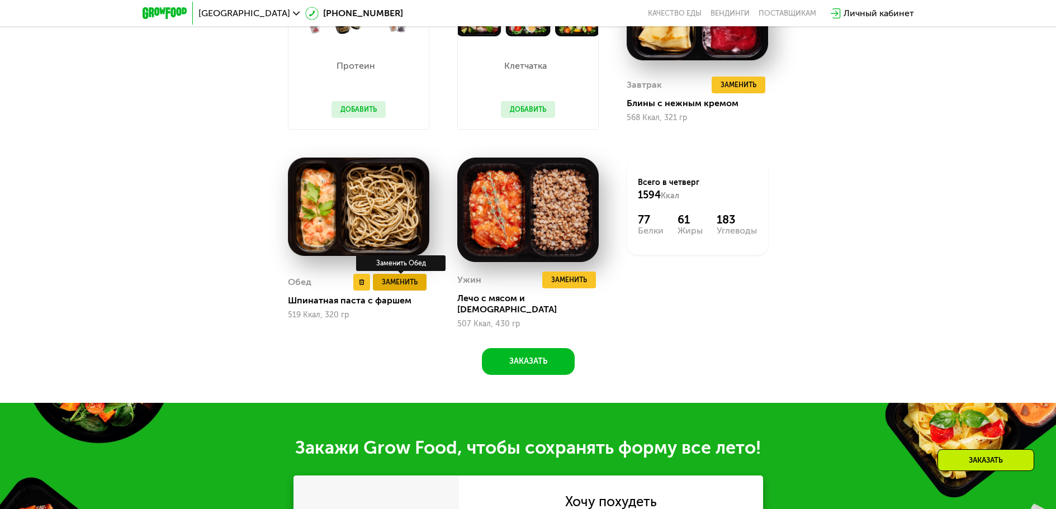
click at [405, 283] on span "Заменить" at bounding box center [400, 282] width 36 height 11
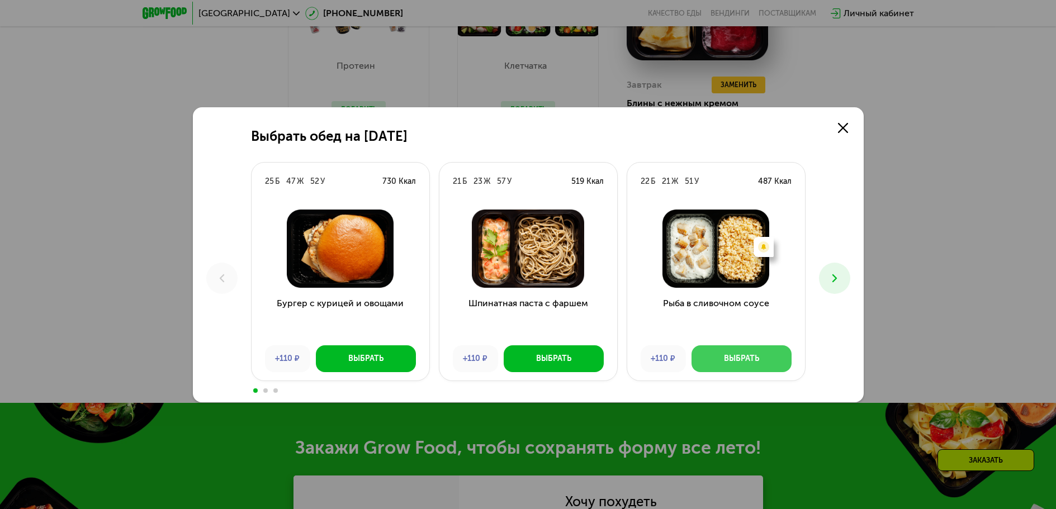
click at [753, 355] on div "Выбрать" at bounding box center [741, 358] width 35 height 11
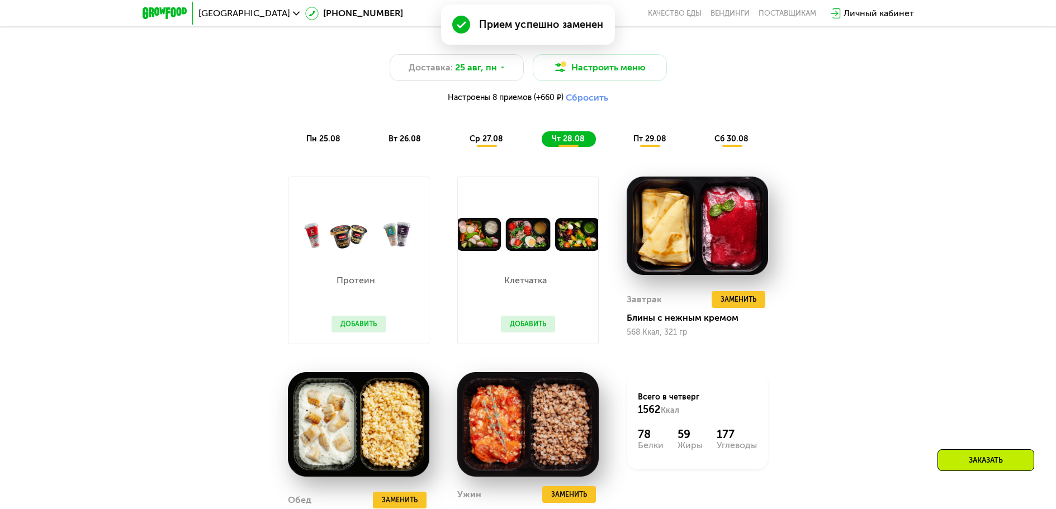
scroll to position [711, 0]
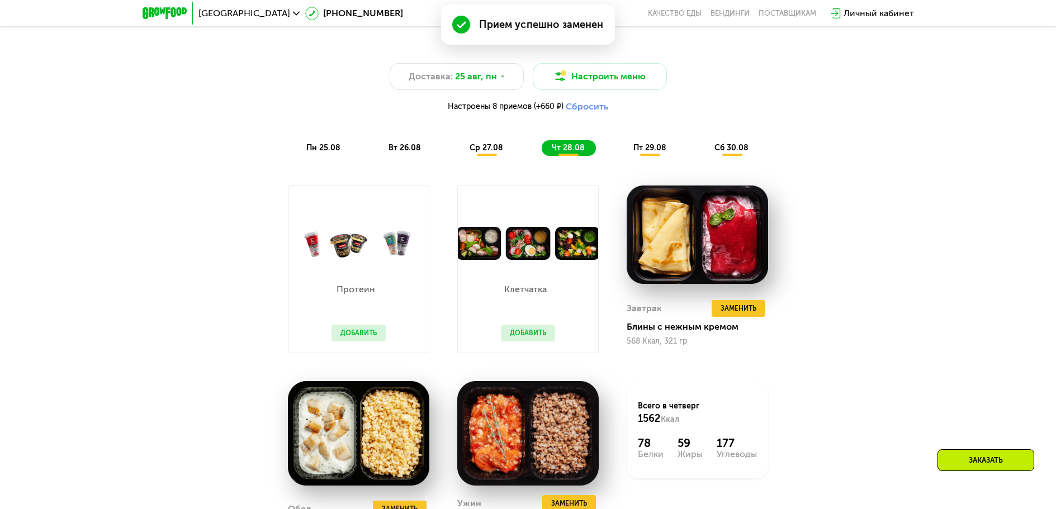
click at [656, 161] on div "Похудение и поддержание формы Доставка: [DATE] Настроить меню Настроены 8 прием…" at bounding box center [528, 94] width 675 height 138
drag, startPoint x: 670, startPoint y: 143, endPoint x: 662, endPoint y: 151, distance: 11.9
click at [670, 144] on div "Похудение и поддержание формы Доставка: [DATE] Настроить меню Настроены 8 прием…" at bounding box center [528, 93] width 662 height 125
click at [651, 153] on span "пт 29.08" at bounding box center [649, 148] width 33 height 10
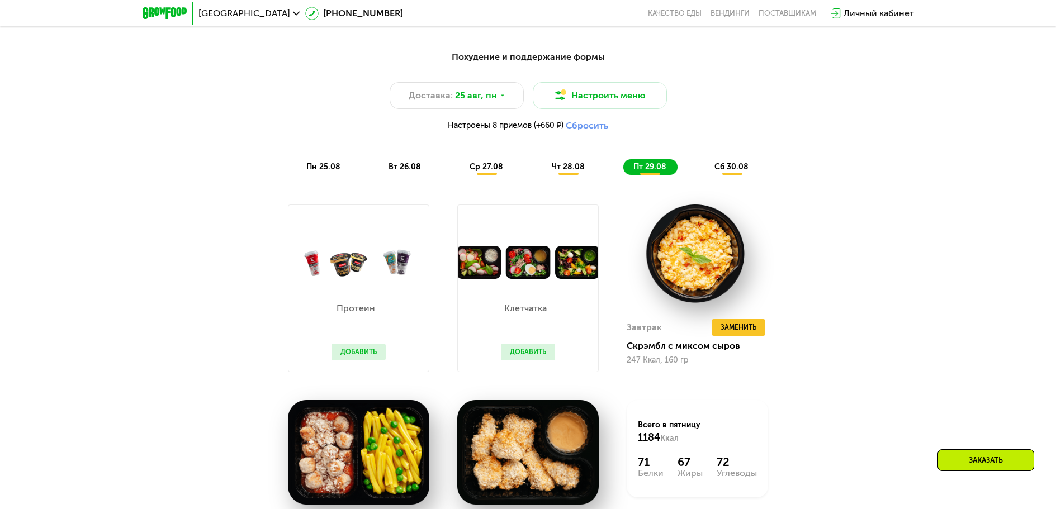
scroll to position [727, 0]
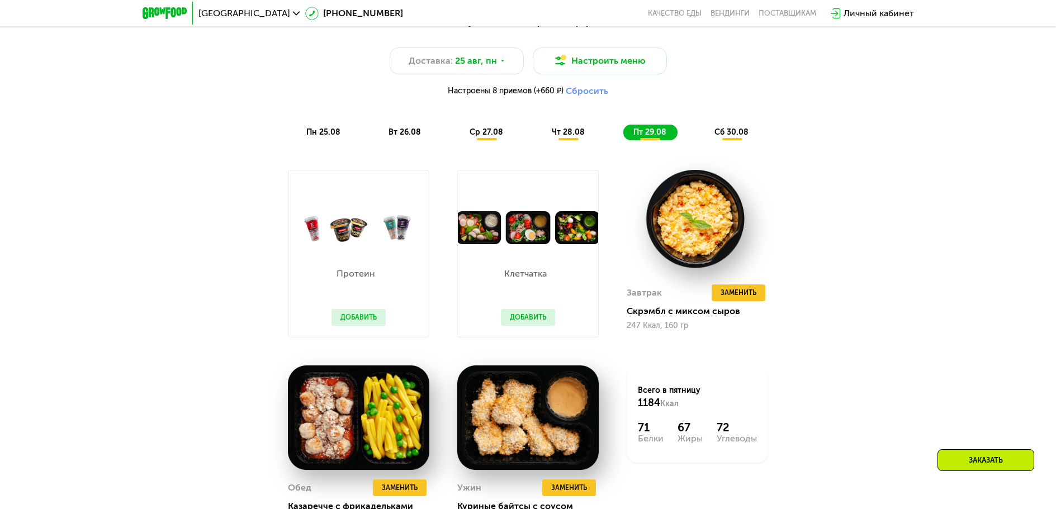
click at [539, 323] on button "Добавить" at bounding box center [528, 317] width 54 height 17
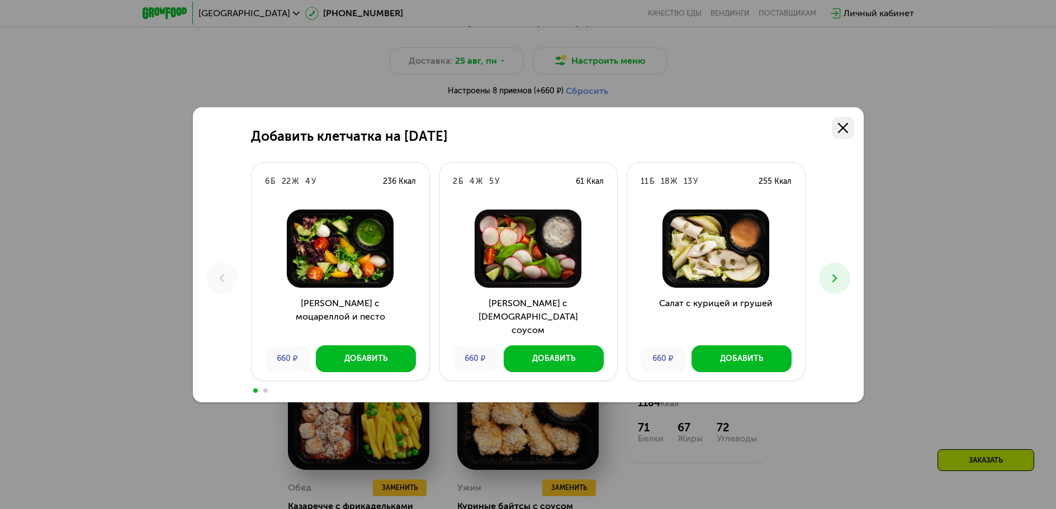
click at [849, 131] on link at bounding box center [843, 128] width 22 height 22
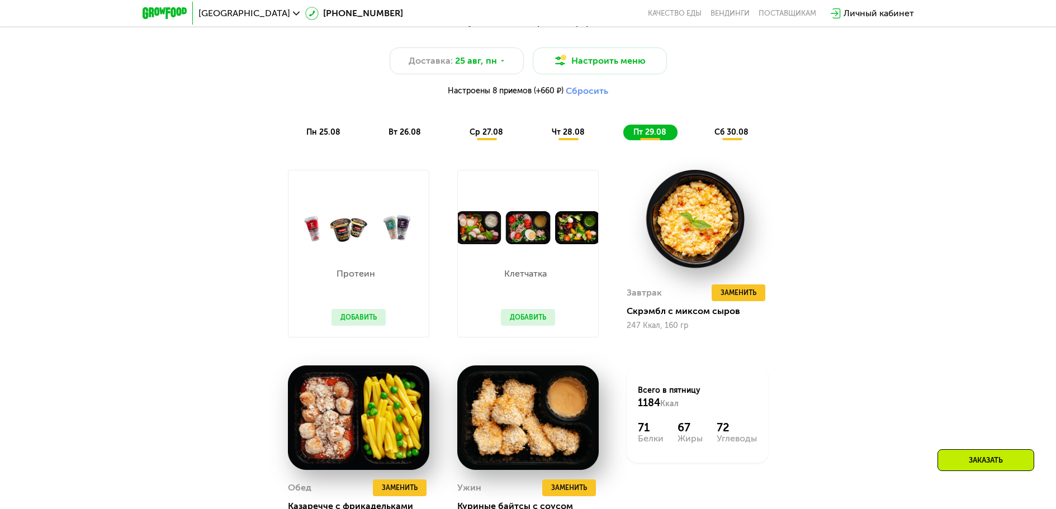
click at [362, 315] on button "Добавить" at bounding box center [358, 317] width 54 height 17
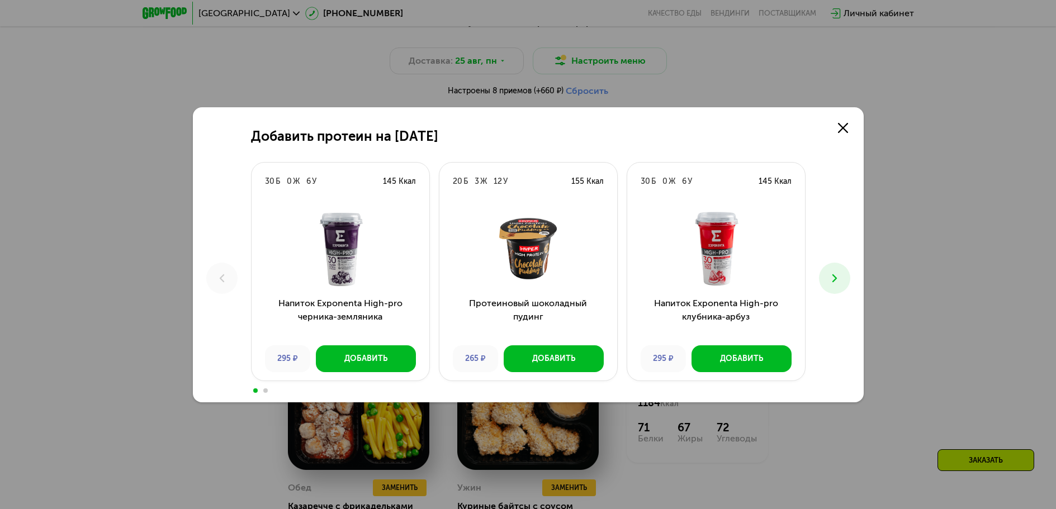
click at [837, 283] on icon at bounding box center [834, 278] width 13 height 13
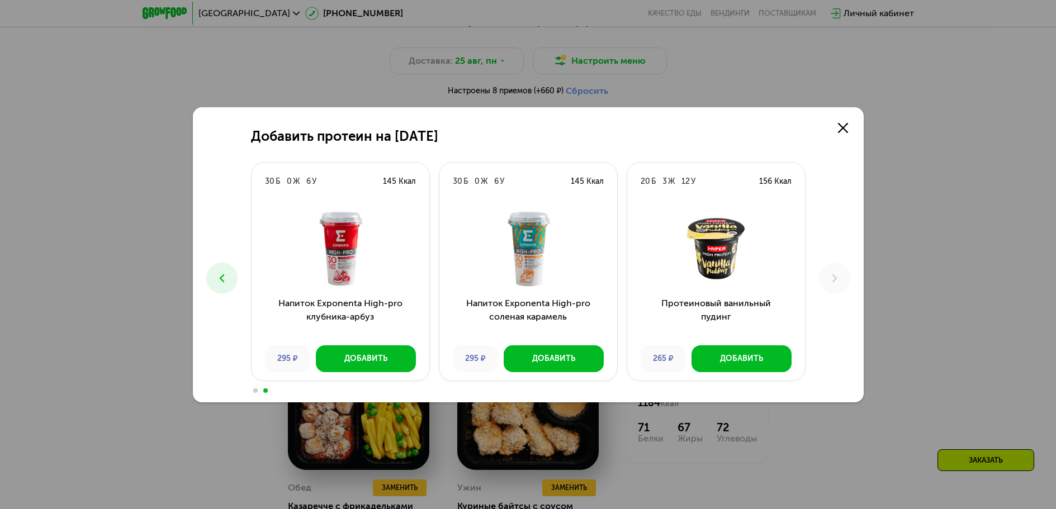
click at [220, 264] on button at bounding box center [221, 278] width 31 height 31
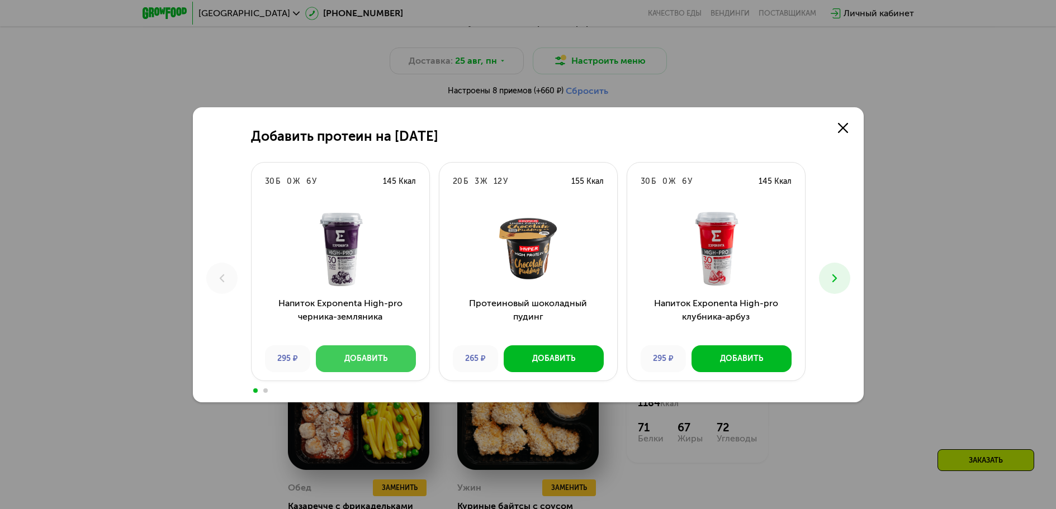
click at [384, 361] on div "Добавить" at bounding box center [365, 358] width 43 height 11
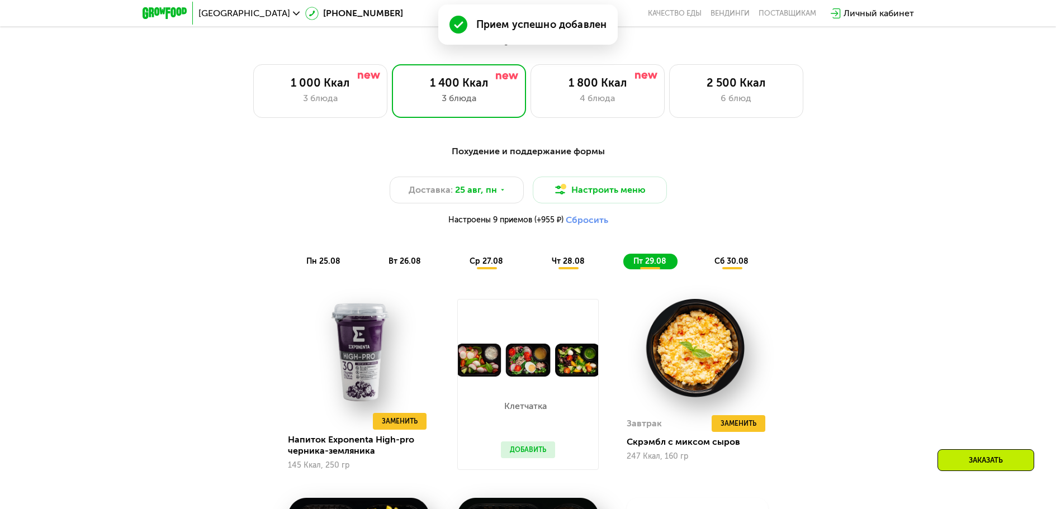
scroll to position [559, 0]
